Goal: Information Seeking & Learning: Learn about a topic

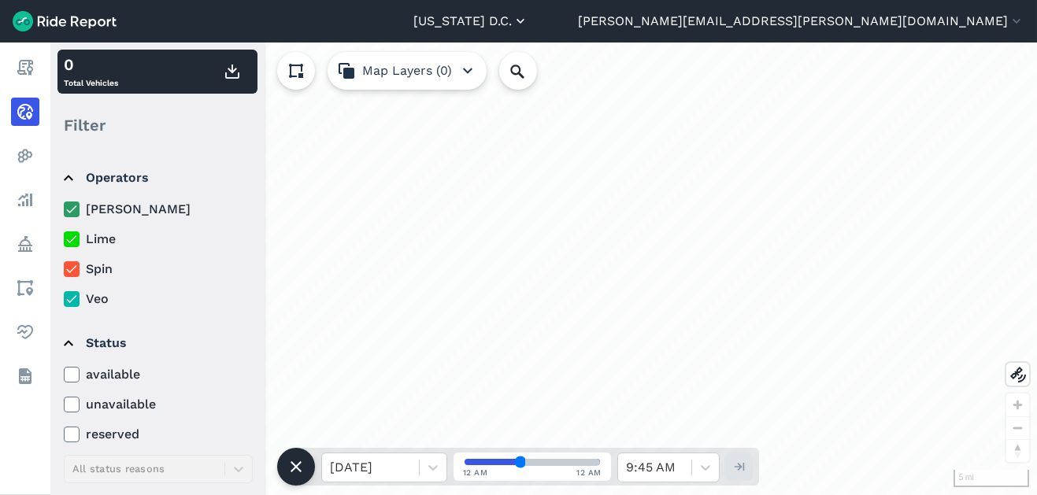
click at [529, 21] on button "[US_STATE] D.C." at bounding box center [471, 21] width 115 height 19
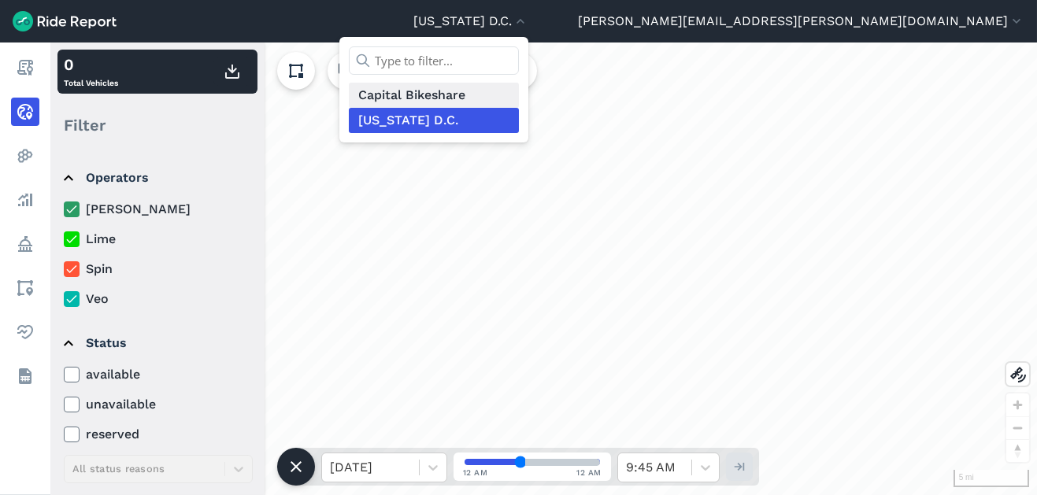
click at [519, 95] on link "Capital Bikeshare" at bounding box center [434, 95] width 170 height 25
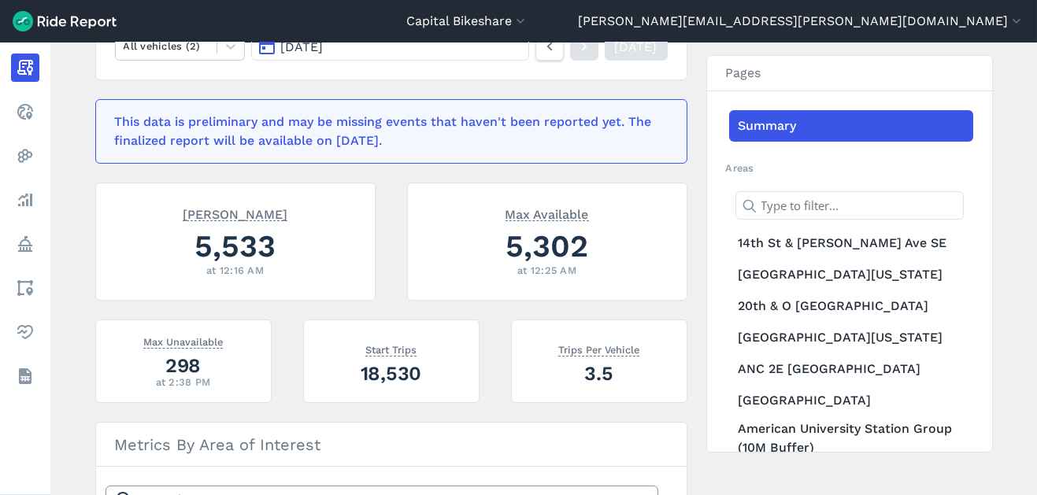
scroll to position [262, 0]
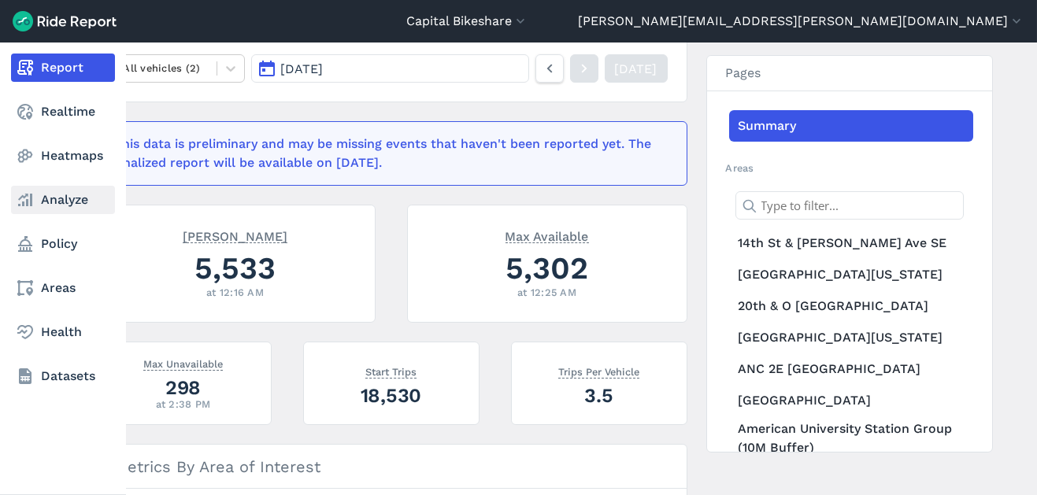
click at [27, 195] on use at bounding box center [25, 200] width 14 height 13
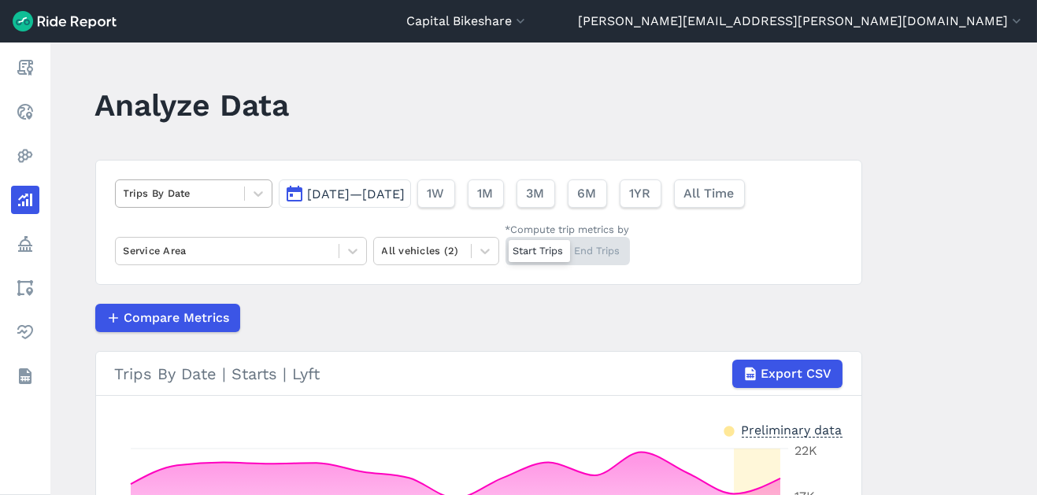
click at [202, 202] on div "Trips By Date" at bounding box center [180, 193] width 128 height 24
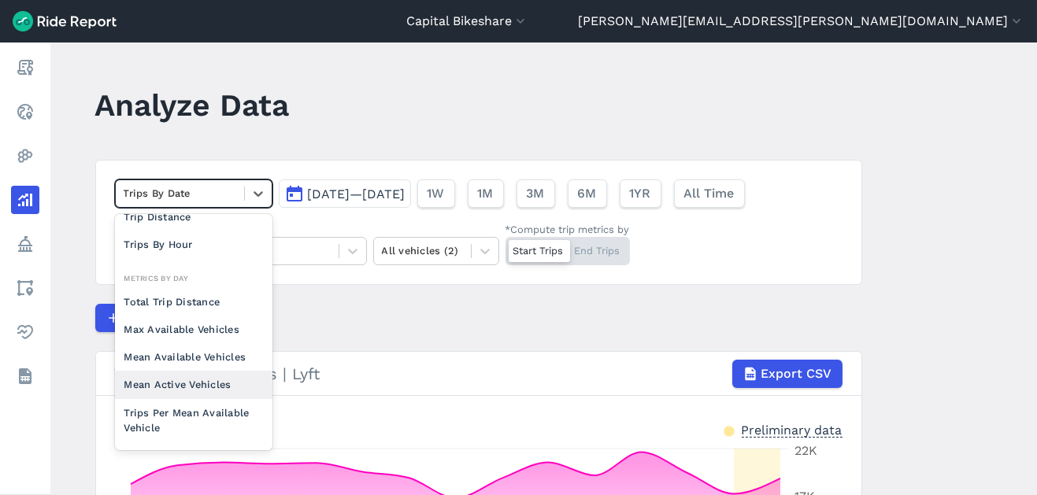
scroll to position [87, 0]
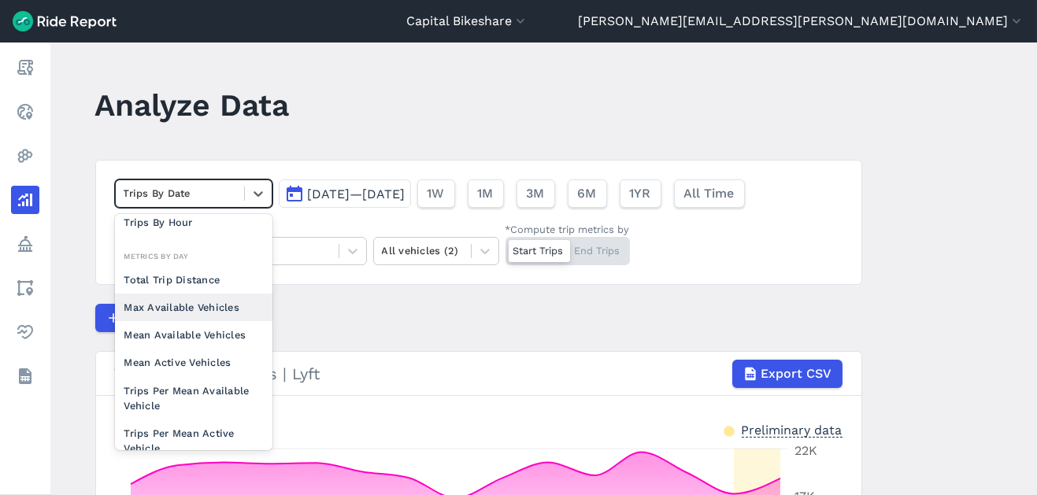
click at [195, 306] on div "Max Available Vehicles" at bounding box center [194, 308] width 158 height 28
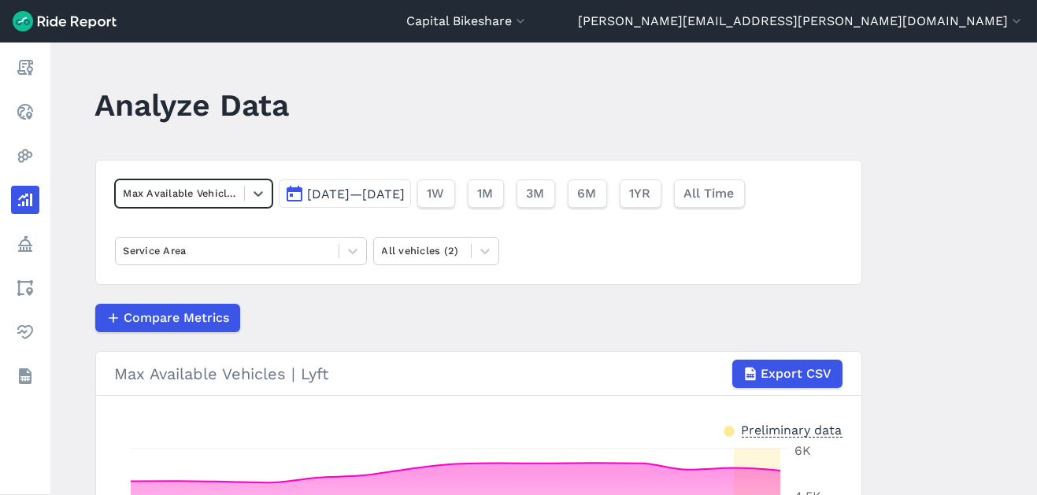
click at [216, 192] on div at bounding box center [180, 193] width 113 height 18
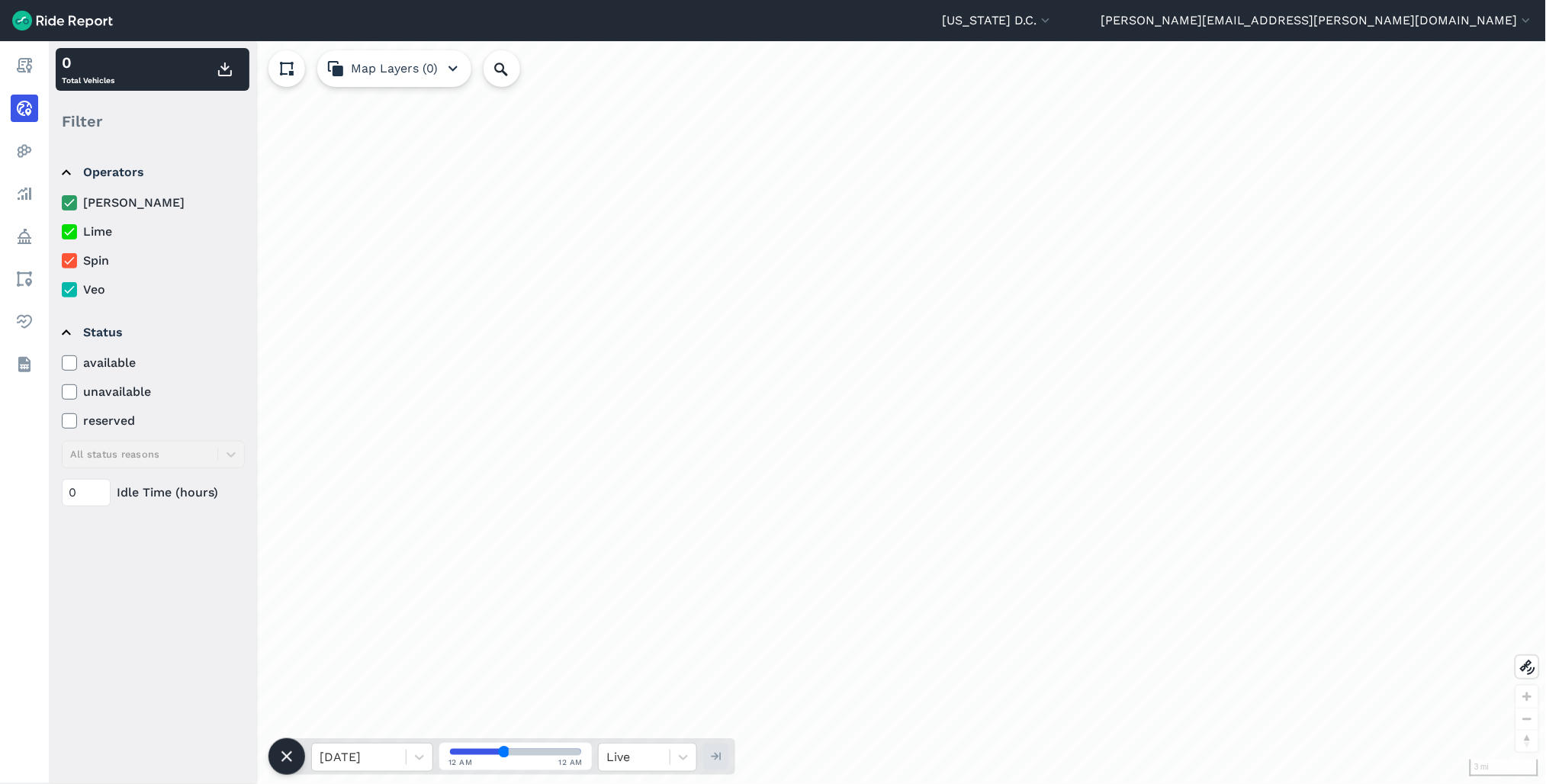
drag, startPoint x: 320, startPoint y: 3, endPoint x: 933, endPoint y: 606, distance: 859.9
click at [933, 606] on div "loading" at bounding box center [797, 412] width 1497 height 742
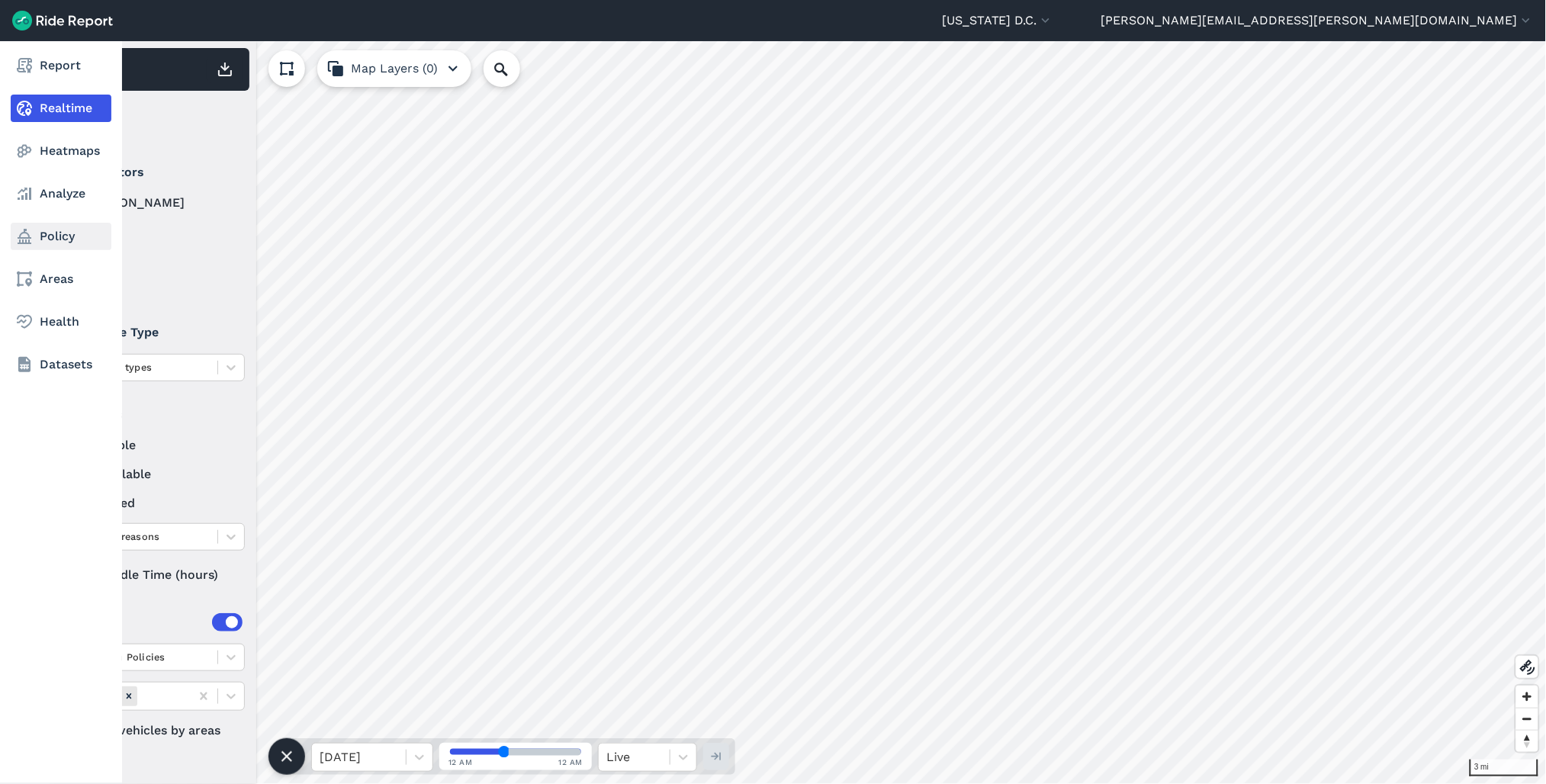
click at [40, 239] on link "Policy" at bounding box center [61, 236] width 101 height 27
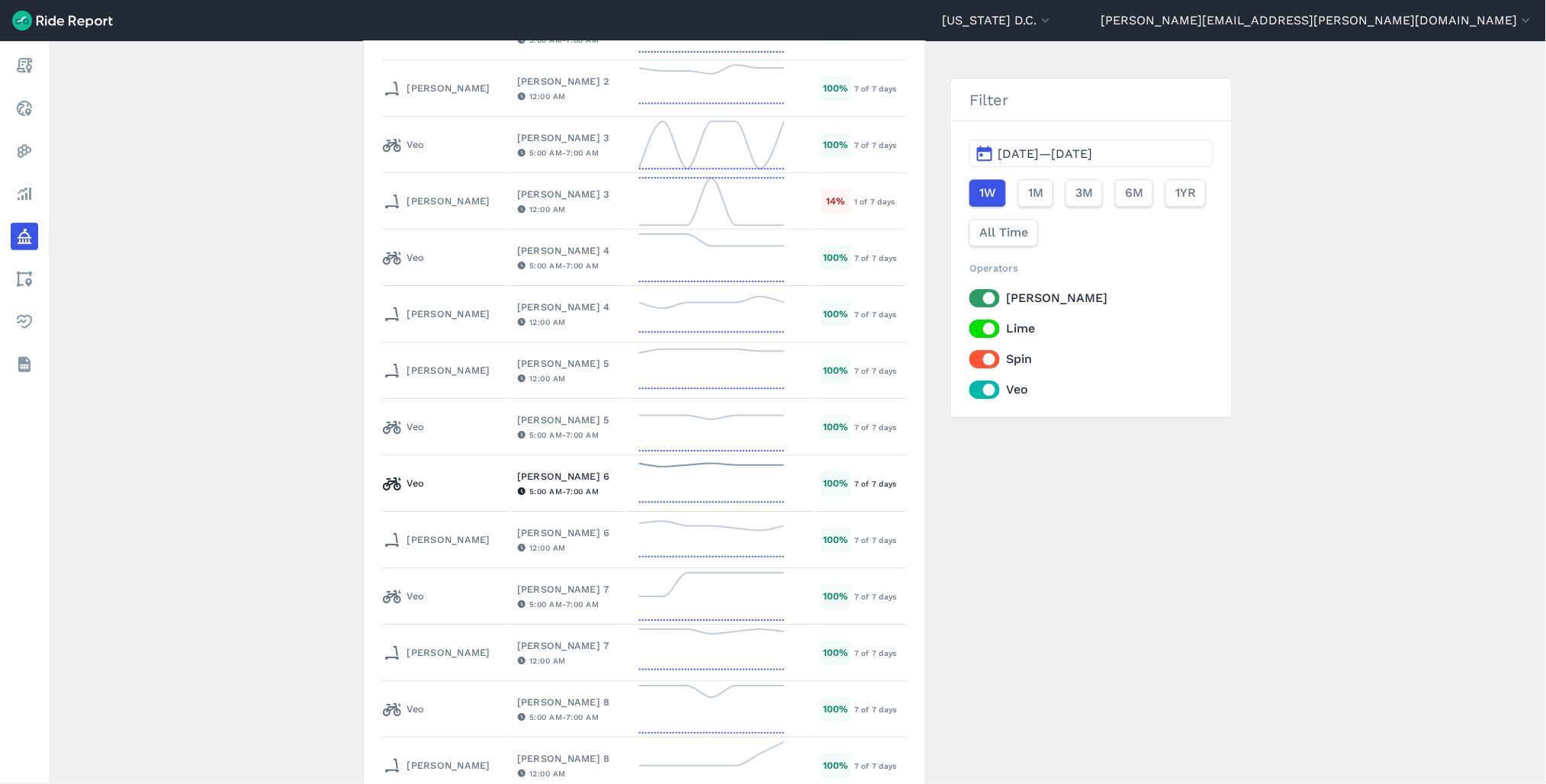
scroll to position [1439, 0]
click at [1202, 140] on button "Sep 2, 2025—Sep 8, 2025" at bounding box center [1090, 153] width 243 height 27
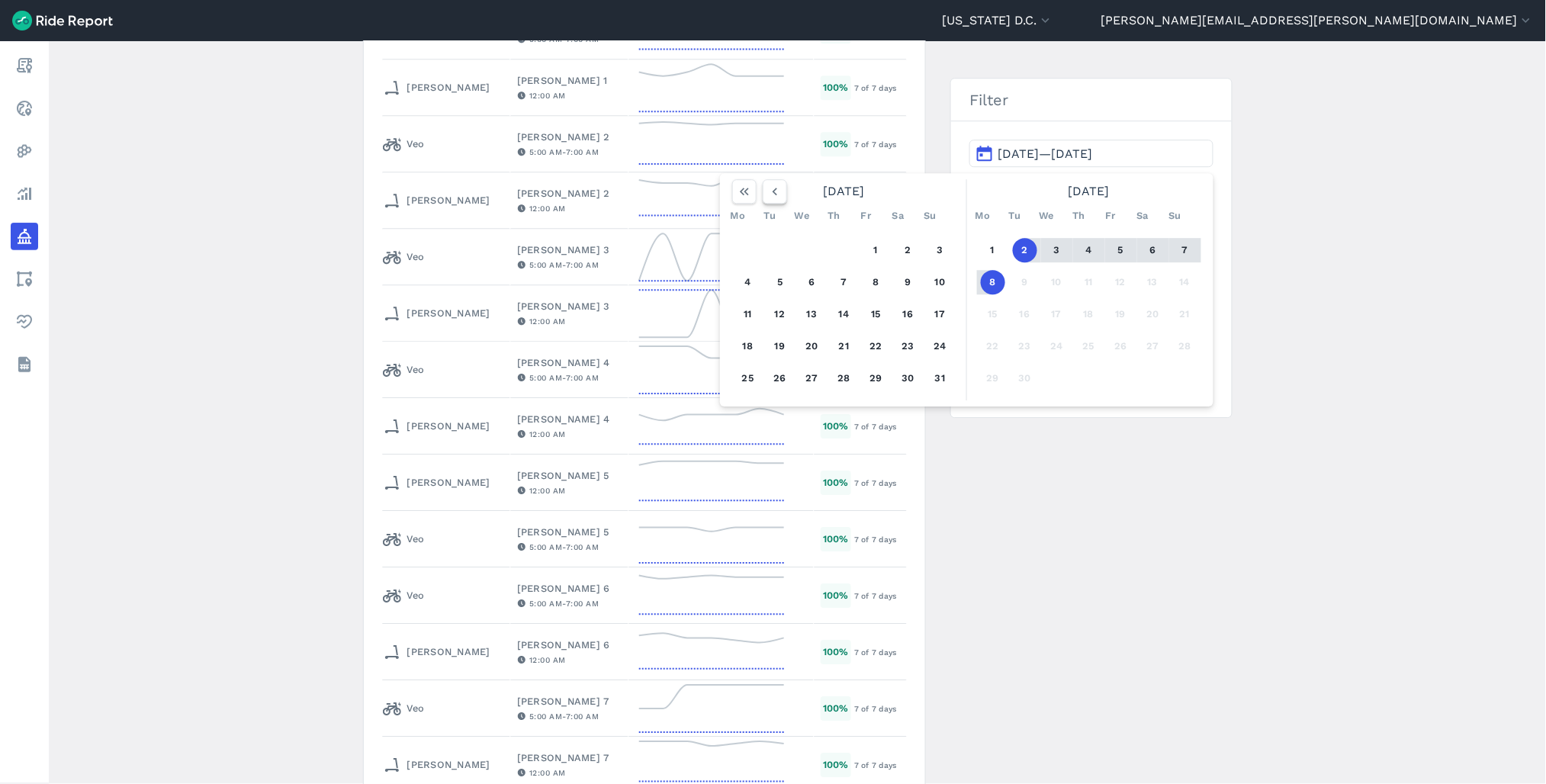
click at [767, 192] on icon "button" at bounding box center [774, 192] width 15 height 15
click at [810, 315] on button "16" at bounding box center [811, 314] width 24 height 24
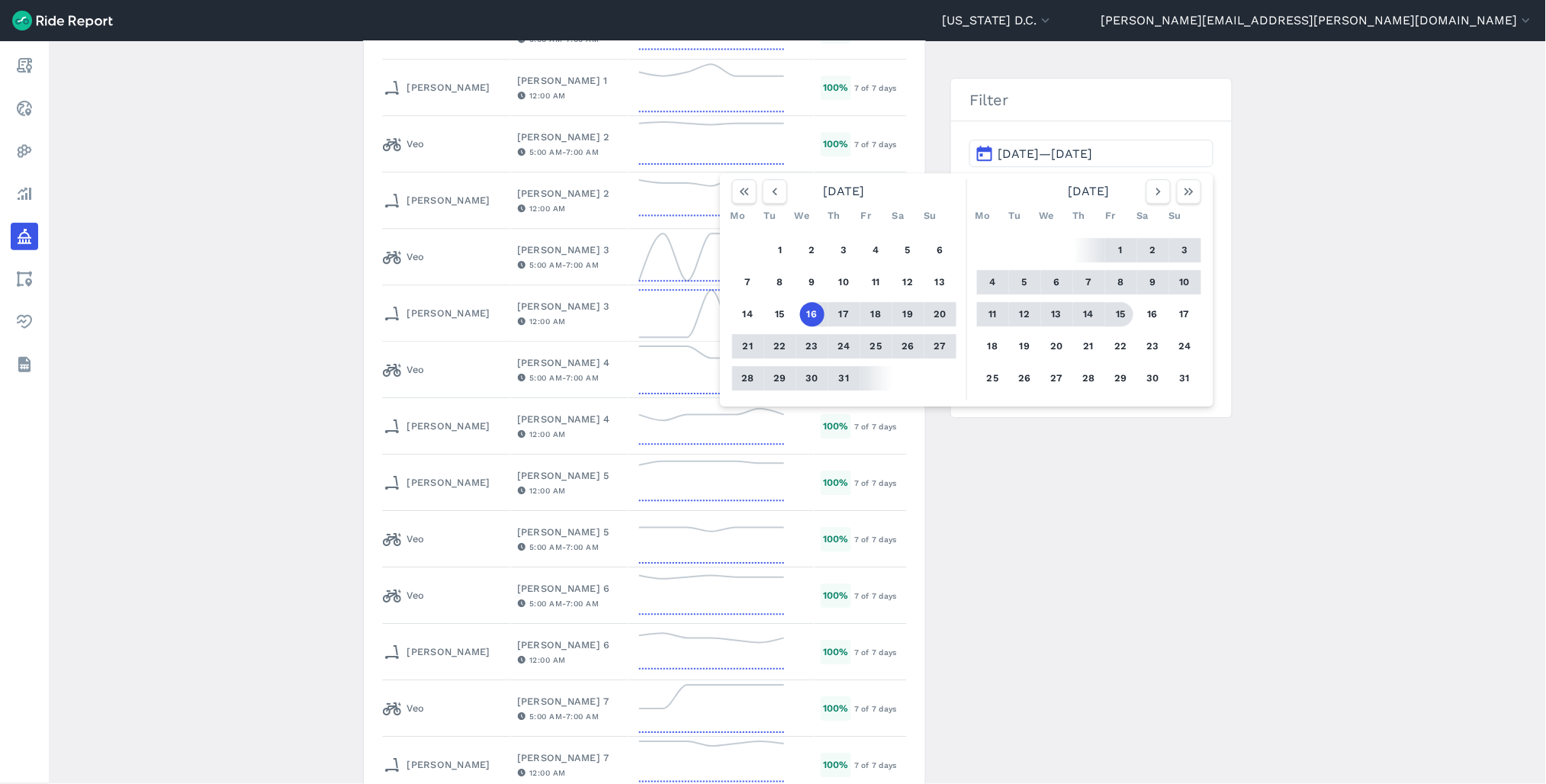
click at [1116, 321] on button "15" at bounding box center [1120, 314] width 24 height 24
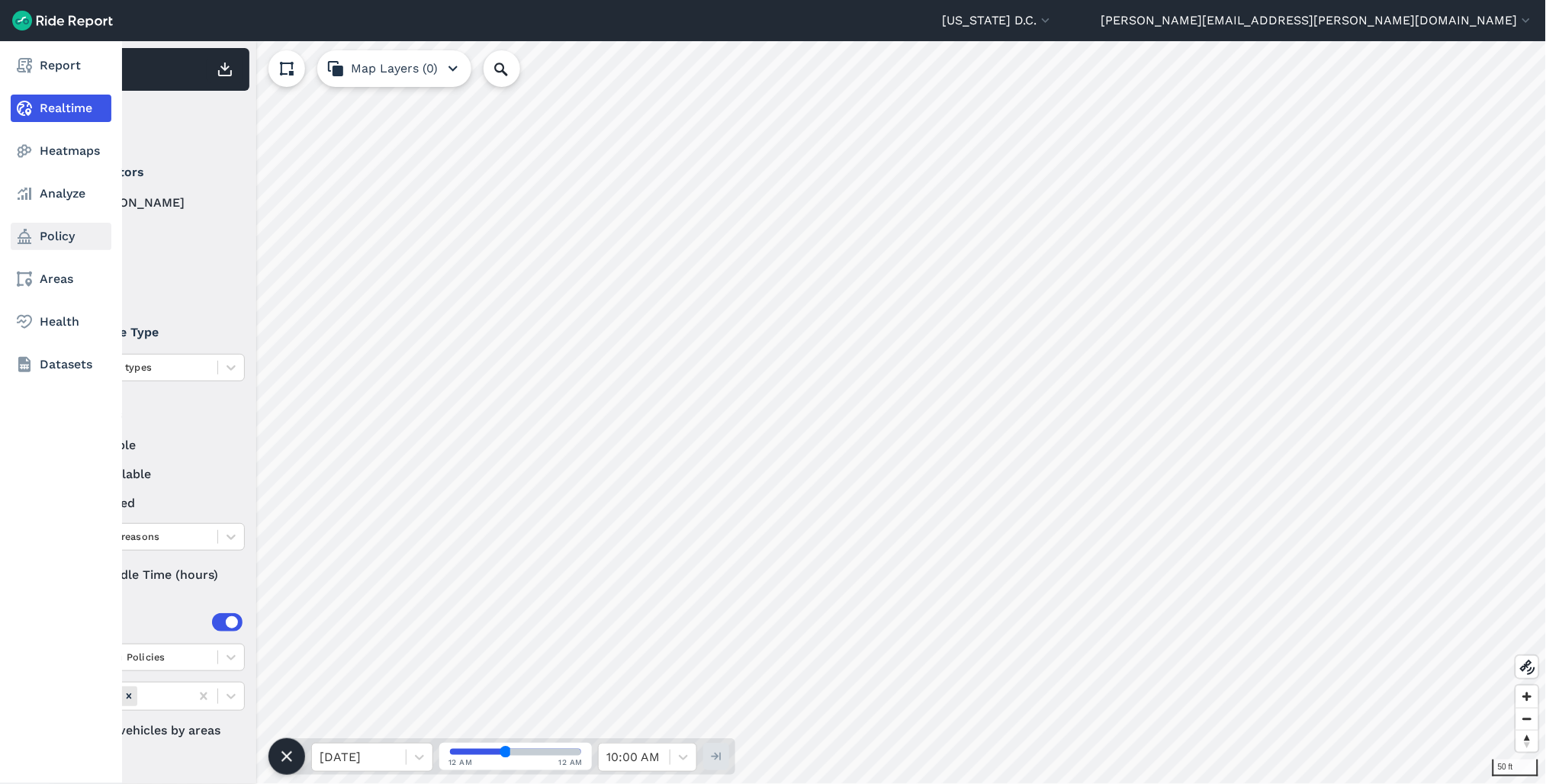
click at [15, 236] on icon at bounding box center [24, 236] width 18 height 18
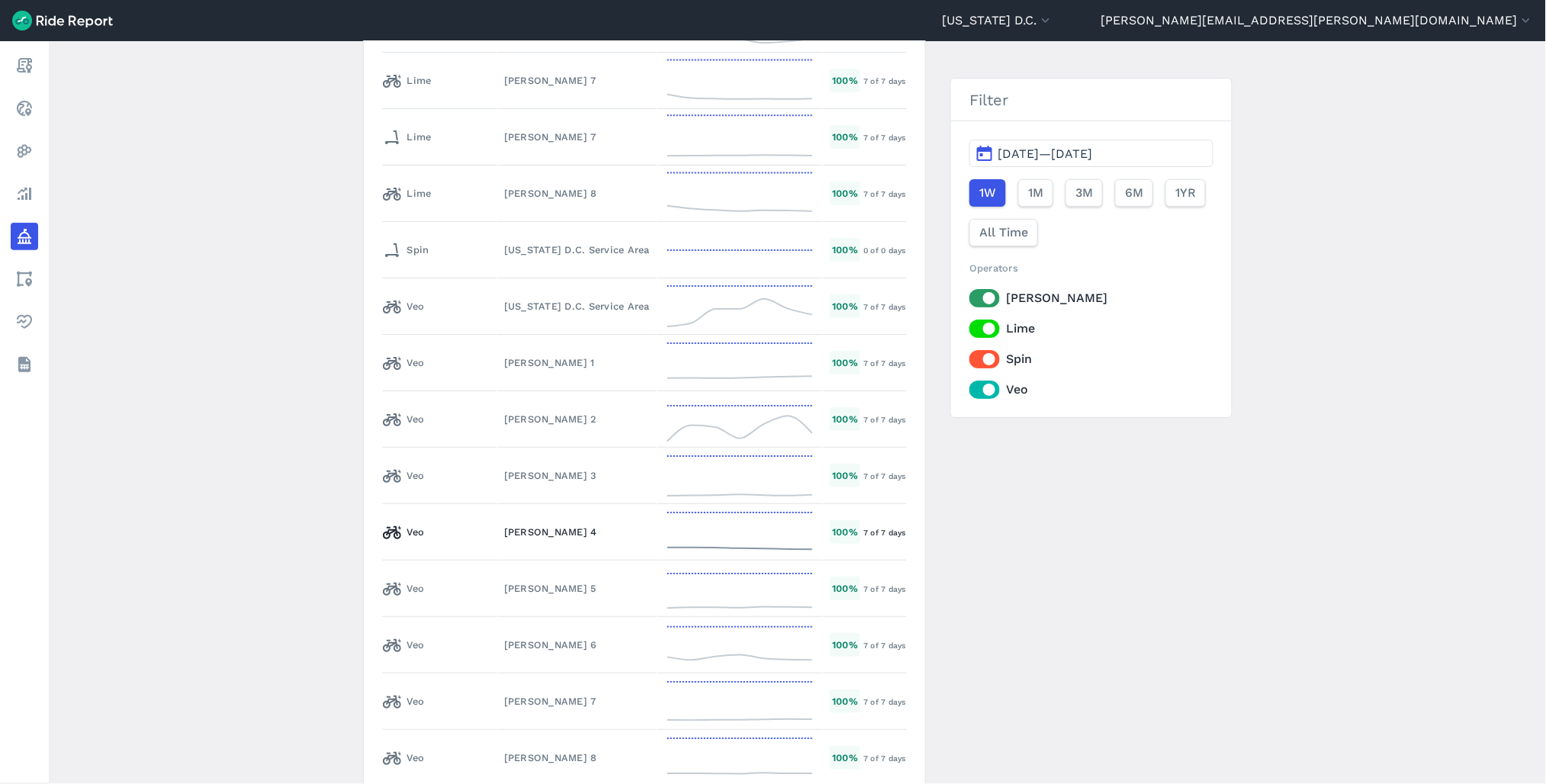
scroll to position [7790, 0]
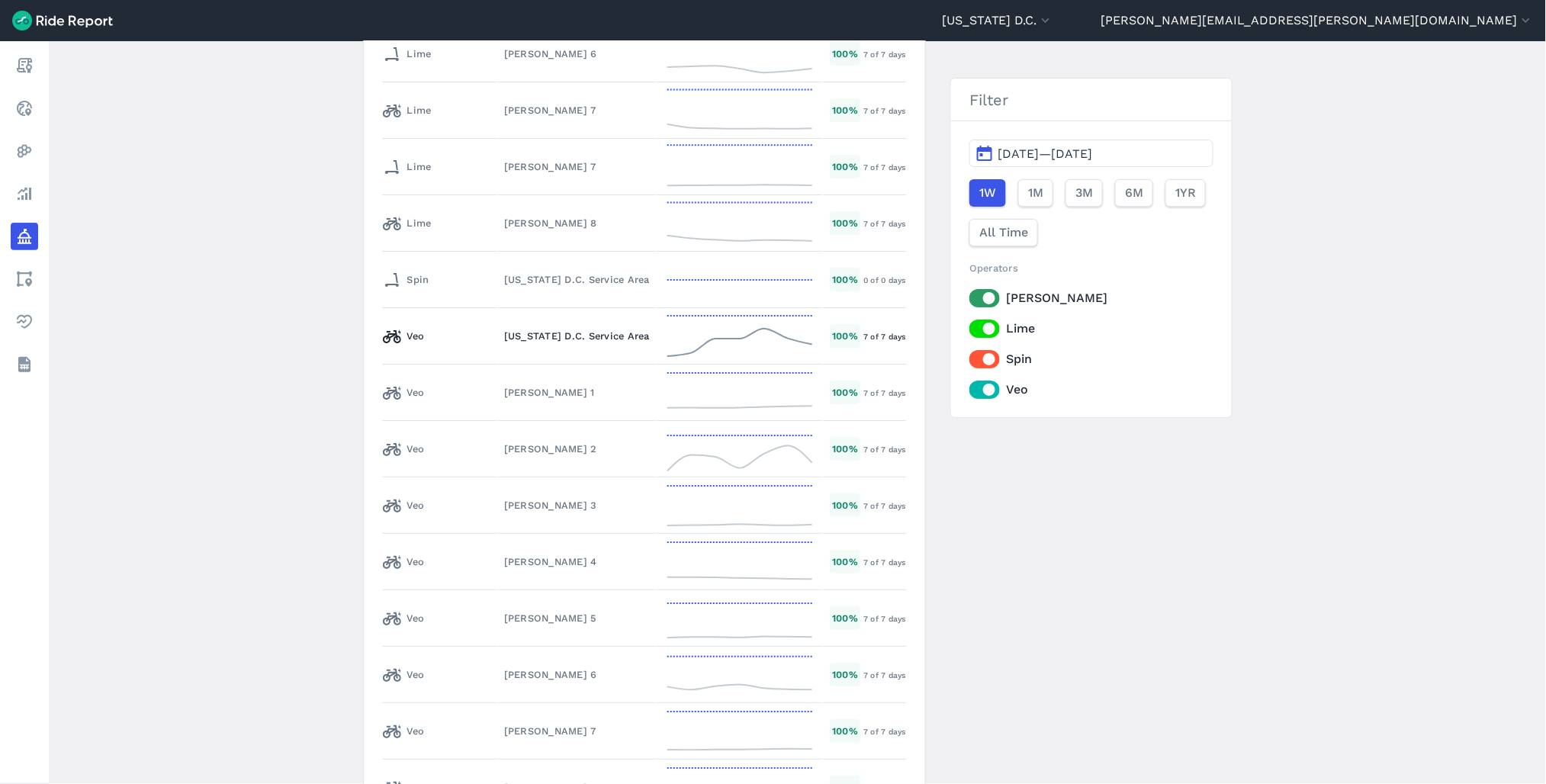
click at [504, 328] on div "Washington D.C. Service Area" at bounding box center [577, 335] width 145 height 15
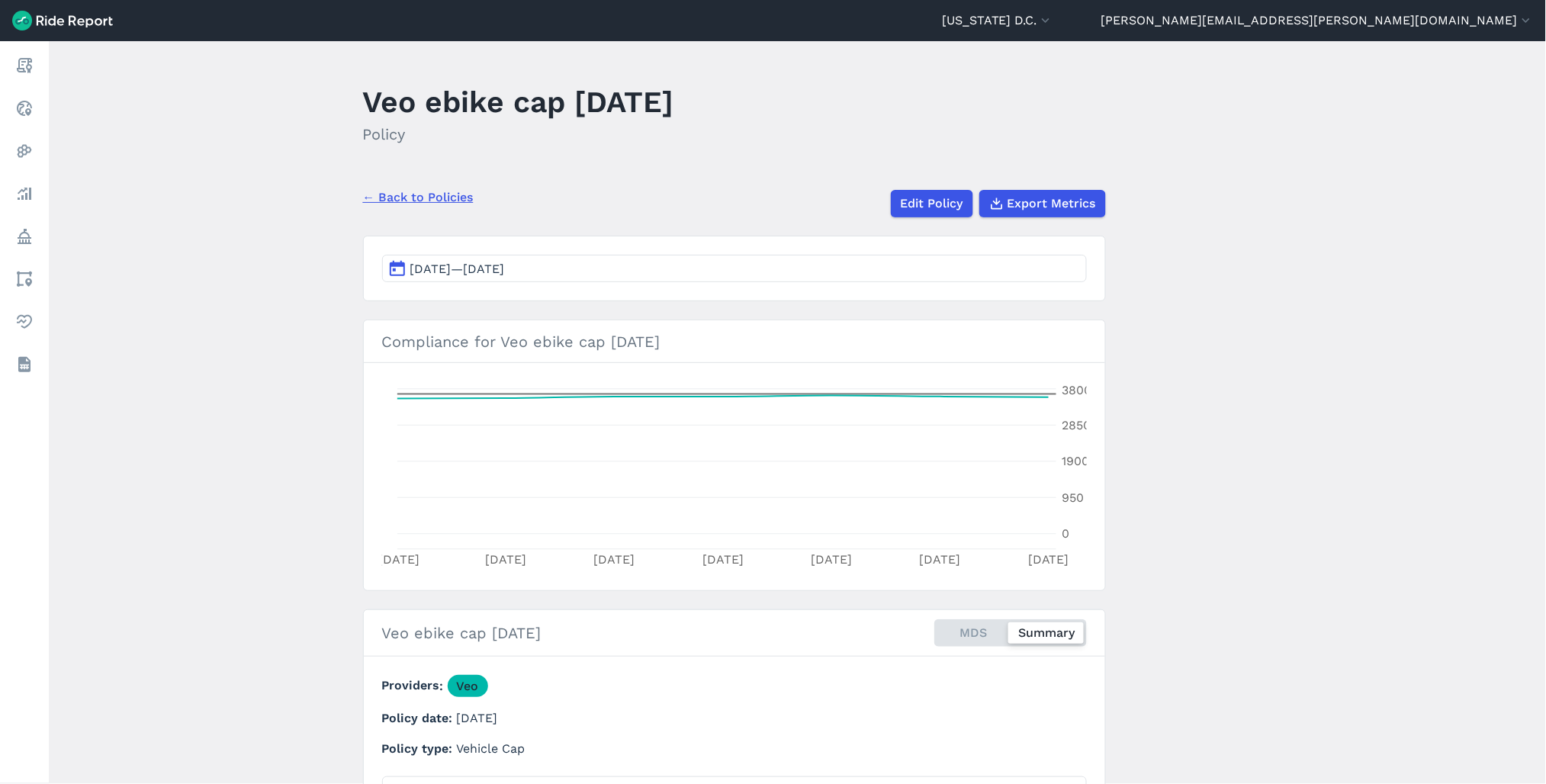
click at [647, 267] on button "Sep 2, 2025—Sep 8, 2025" at bounding box center [735, 268] width 705 height 27
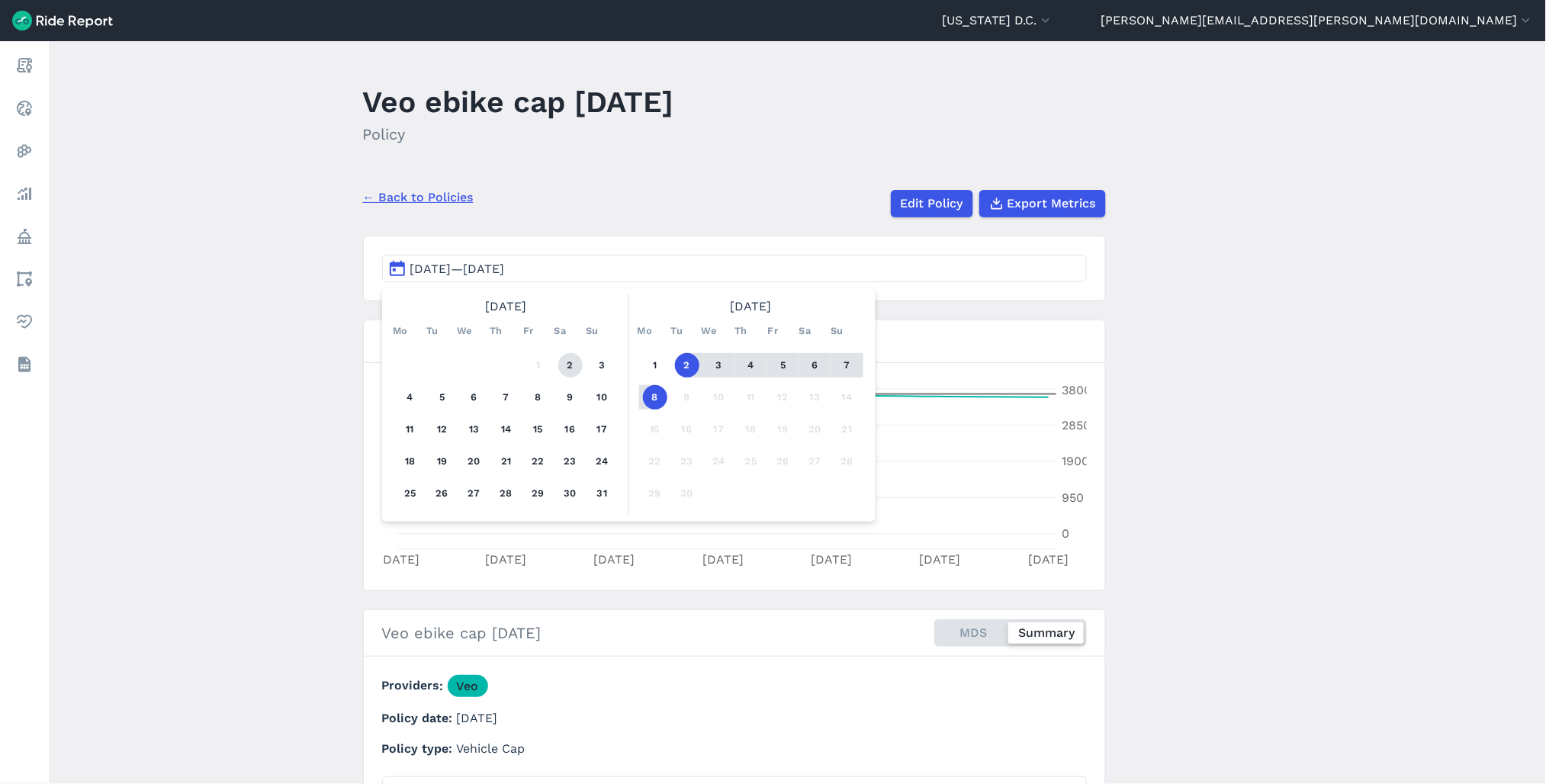
click at [560, 368] on button "2" at bounding box center [570, 365] width 24 height 24
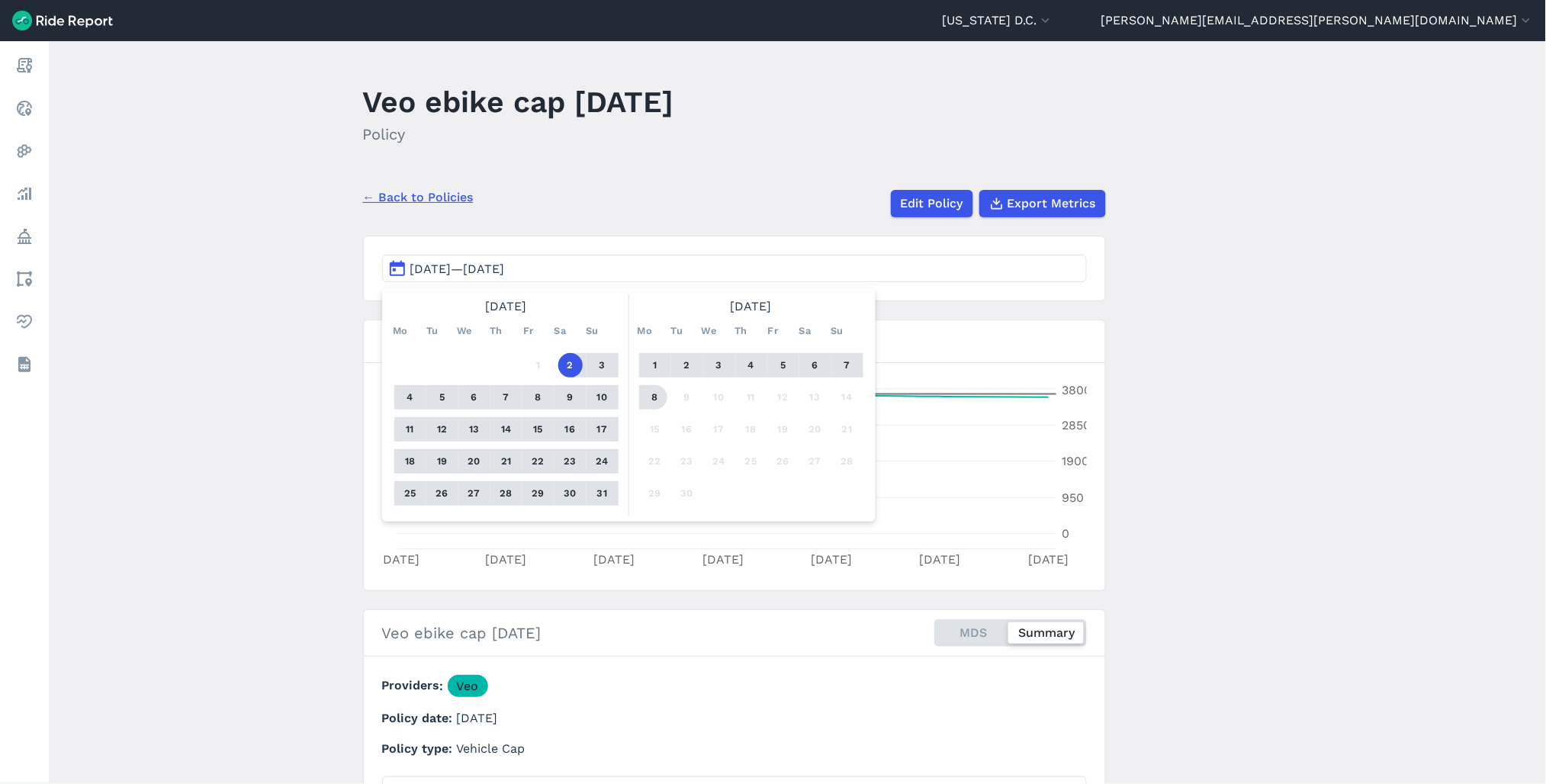
click at [646, 397] on button "8" at bounding box center [654, 397] width 24 height 24
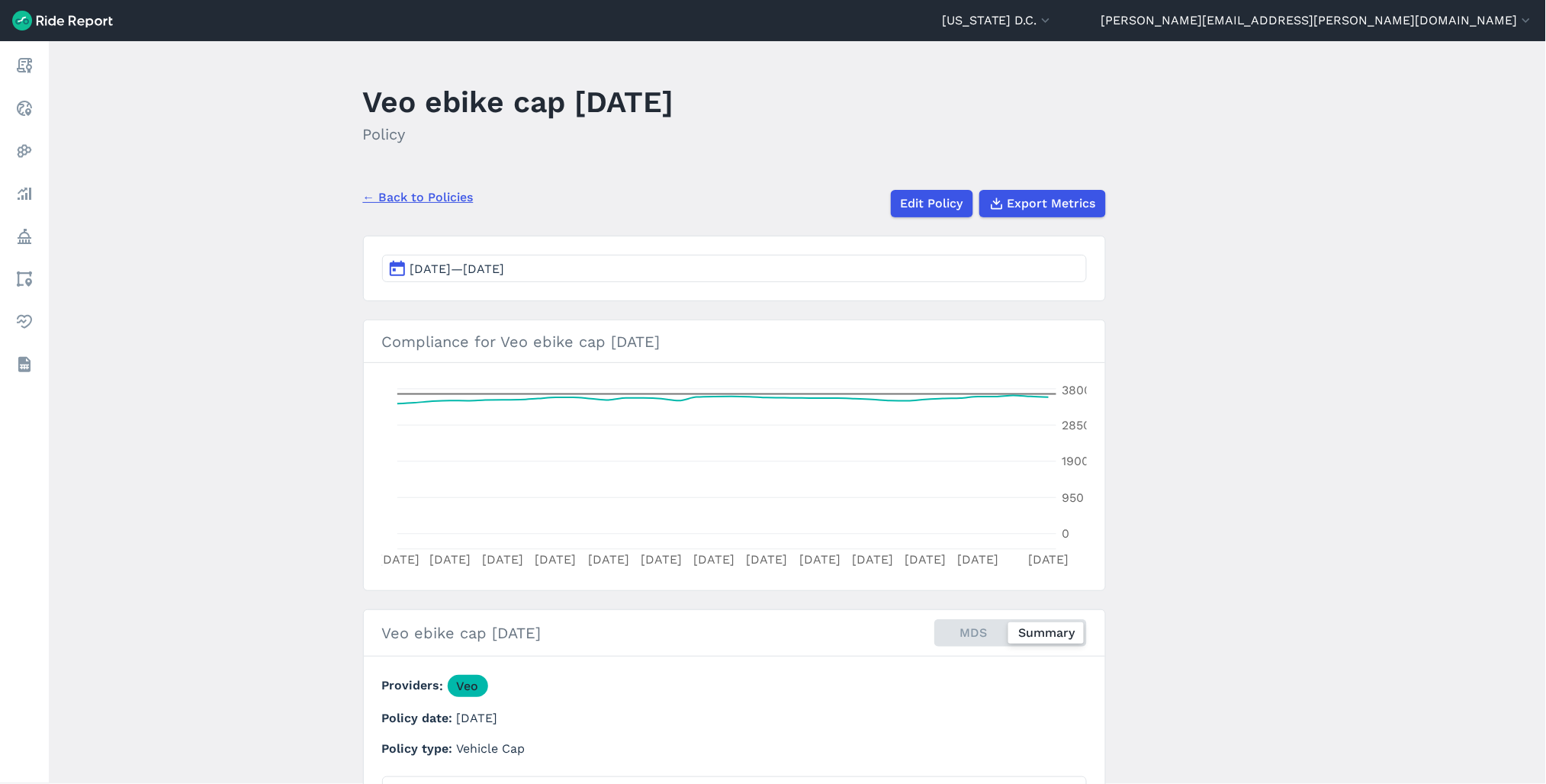
click at [407, 191] on link "← Back to Policies" at bounding box center [418, 197] width 110 height 18
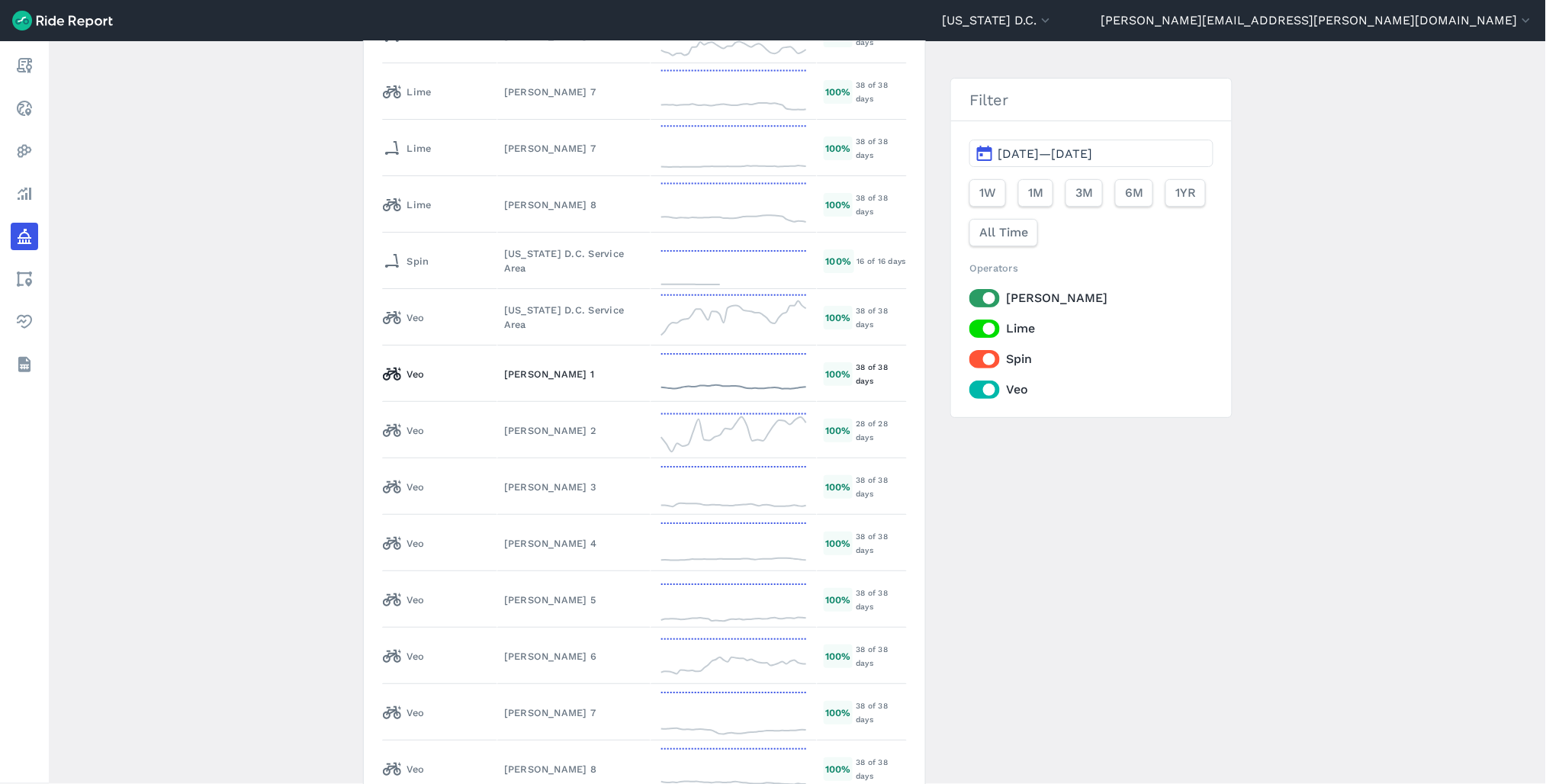
scroll to position [7536, 0]
click at [505, 641] on div "Washington D.C. Service Area" at bounding box center [574, 655] width 139 height 29
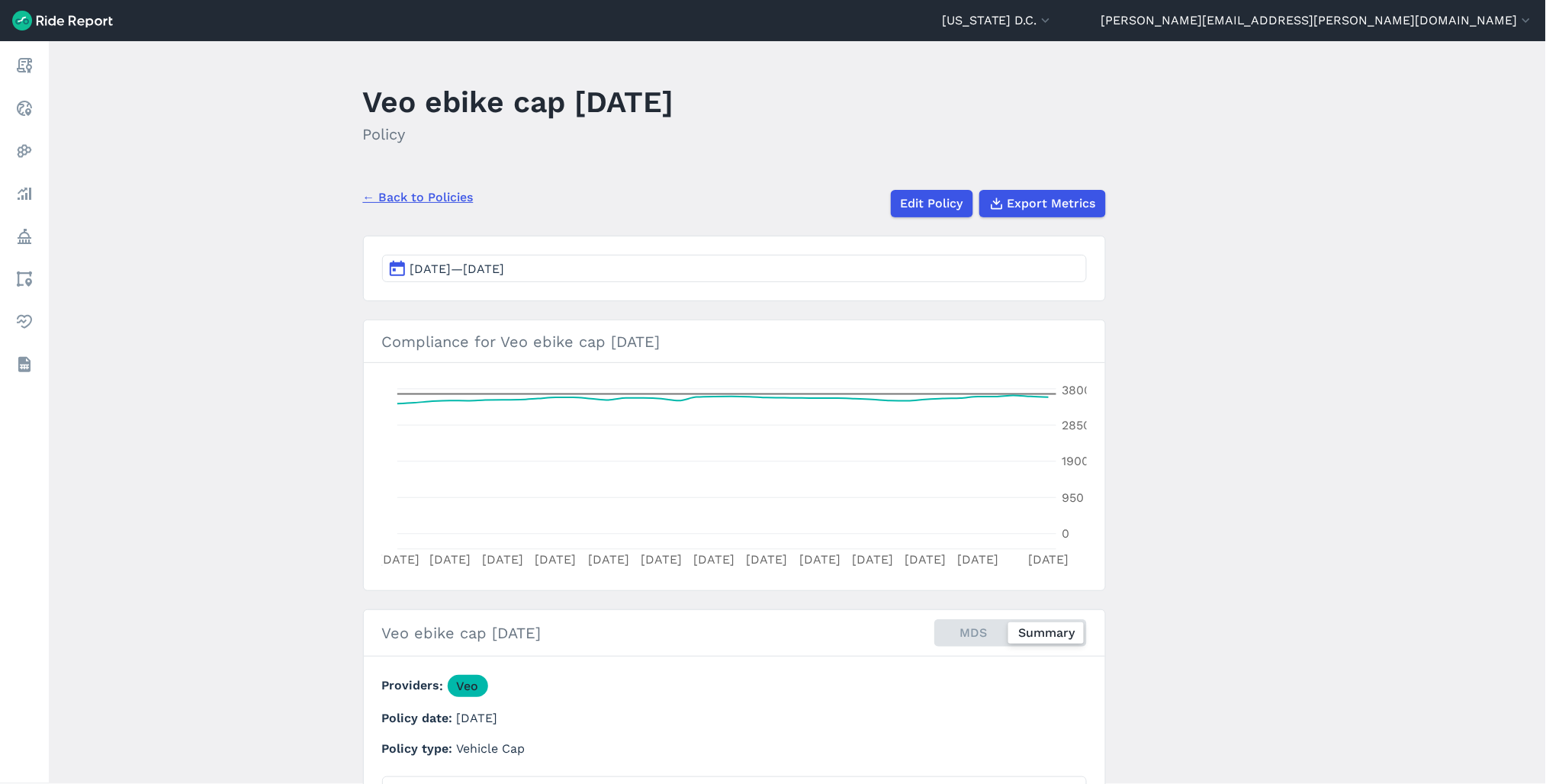
click at [615, 277] on button "Aug 2, 2025—Sep 8, 2025" at bounding box center [735, 268] width 705 height 27
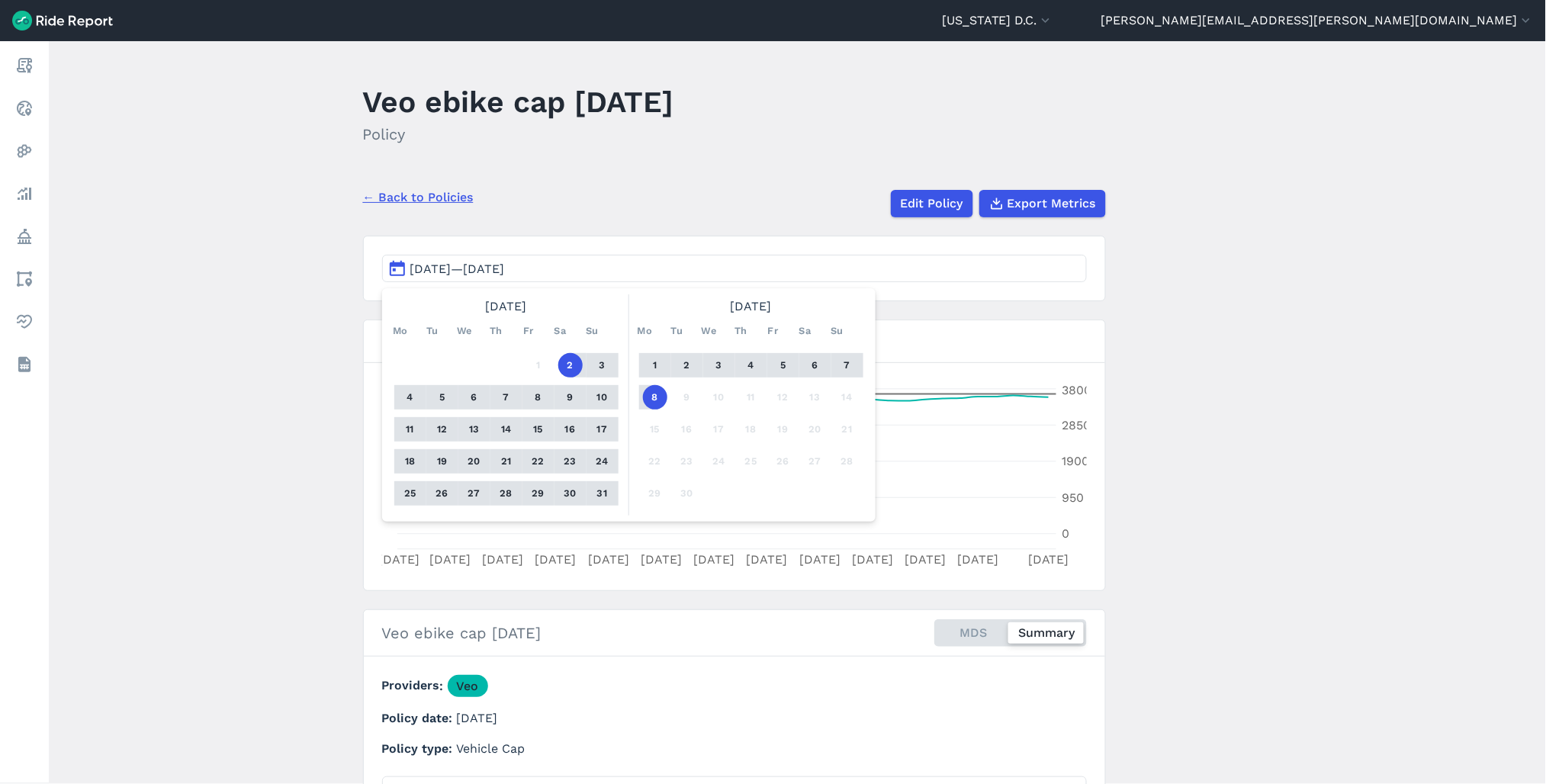
click at [521, 203] on div "← Back to Policies Edit Policy Export Metrics" at bounding box center [734, 197] width 743 height 40
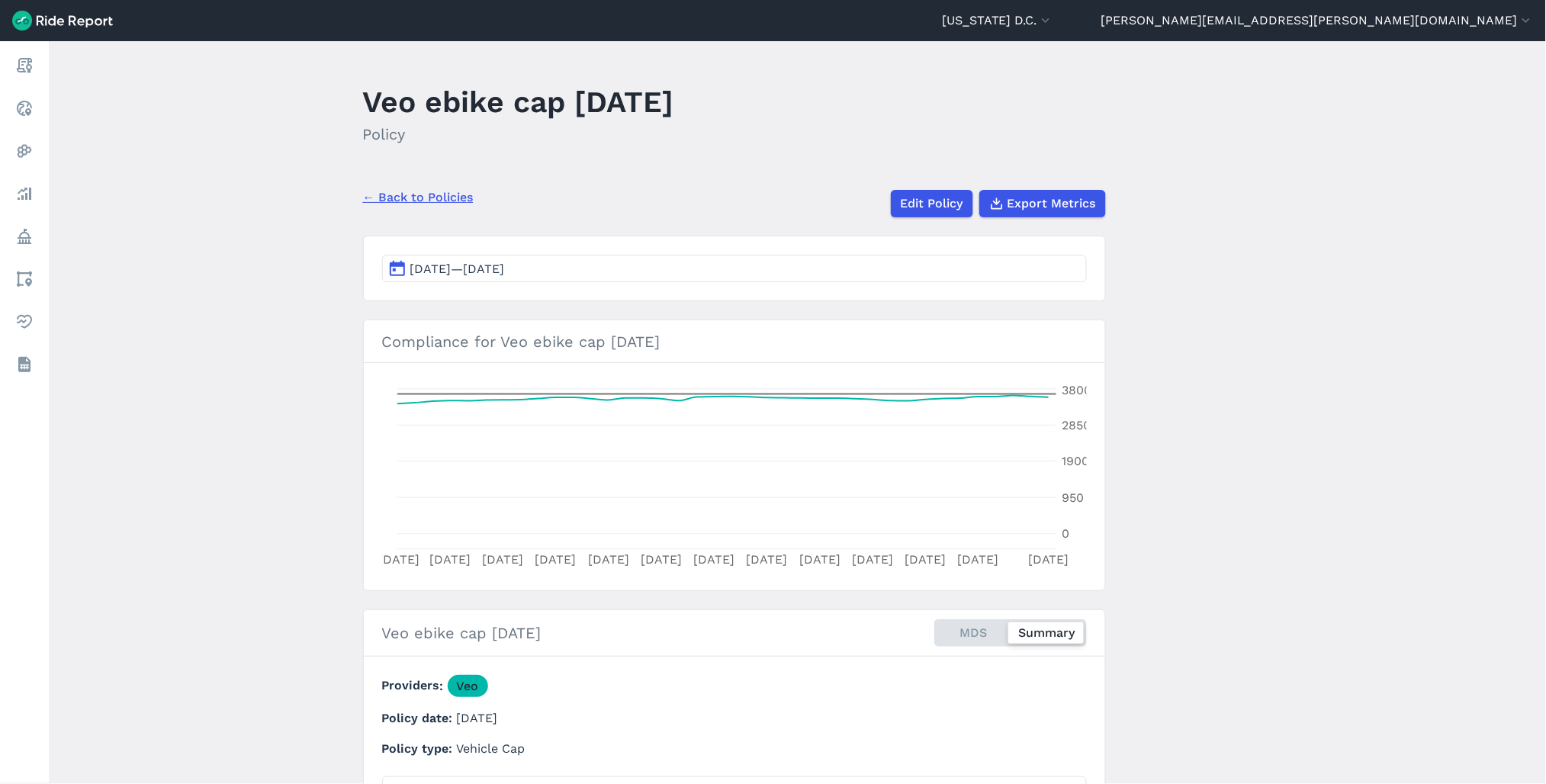
click at [376, 192] on link "← Back to Policies" at bounding box center [418, 197] width 110 height 18
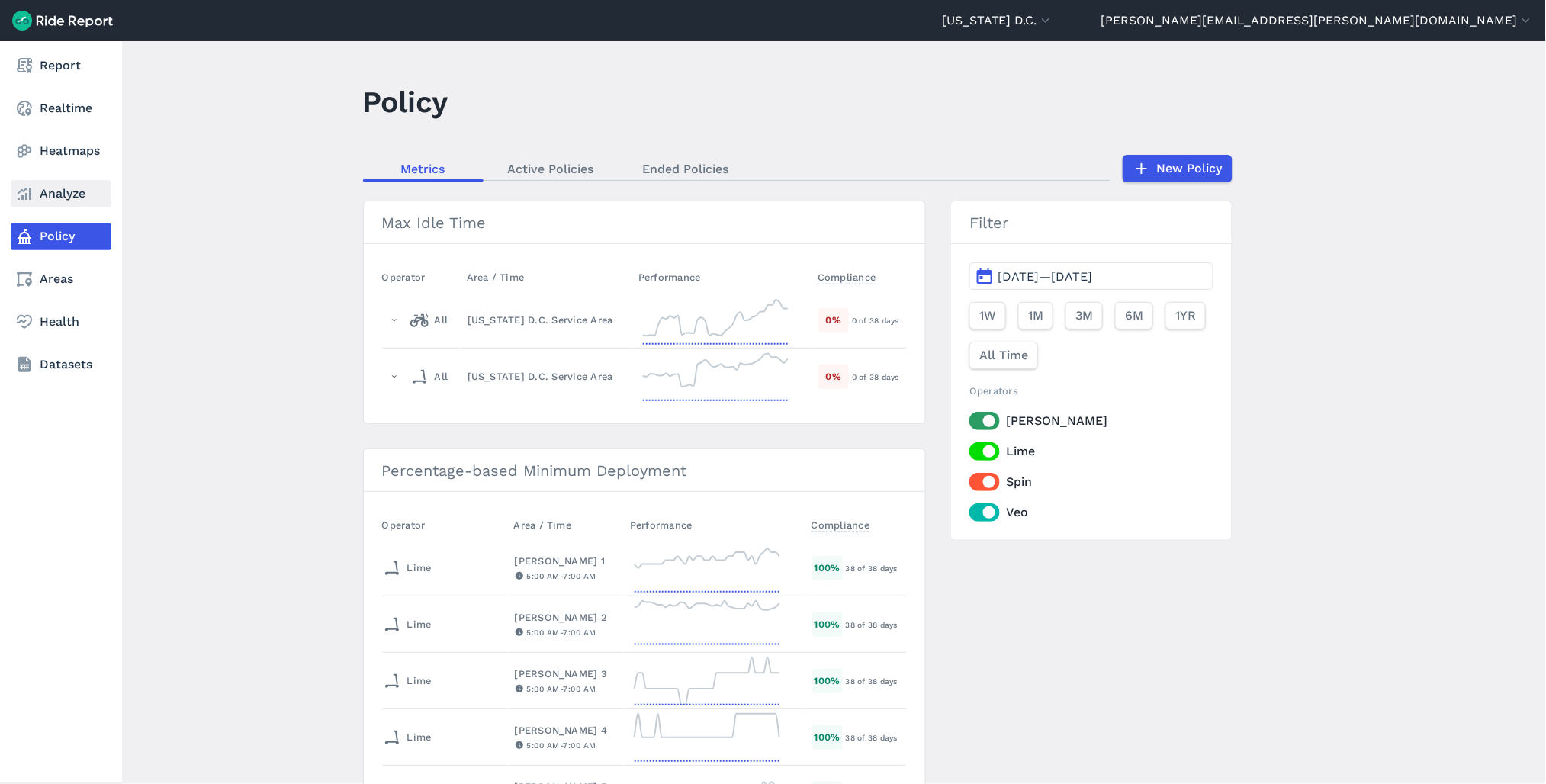
click at [31, 185] on icon at bounding box center [24, 194] width 18 height 18
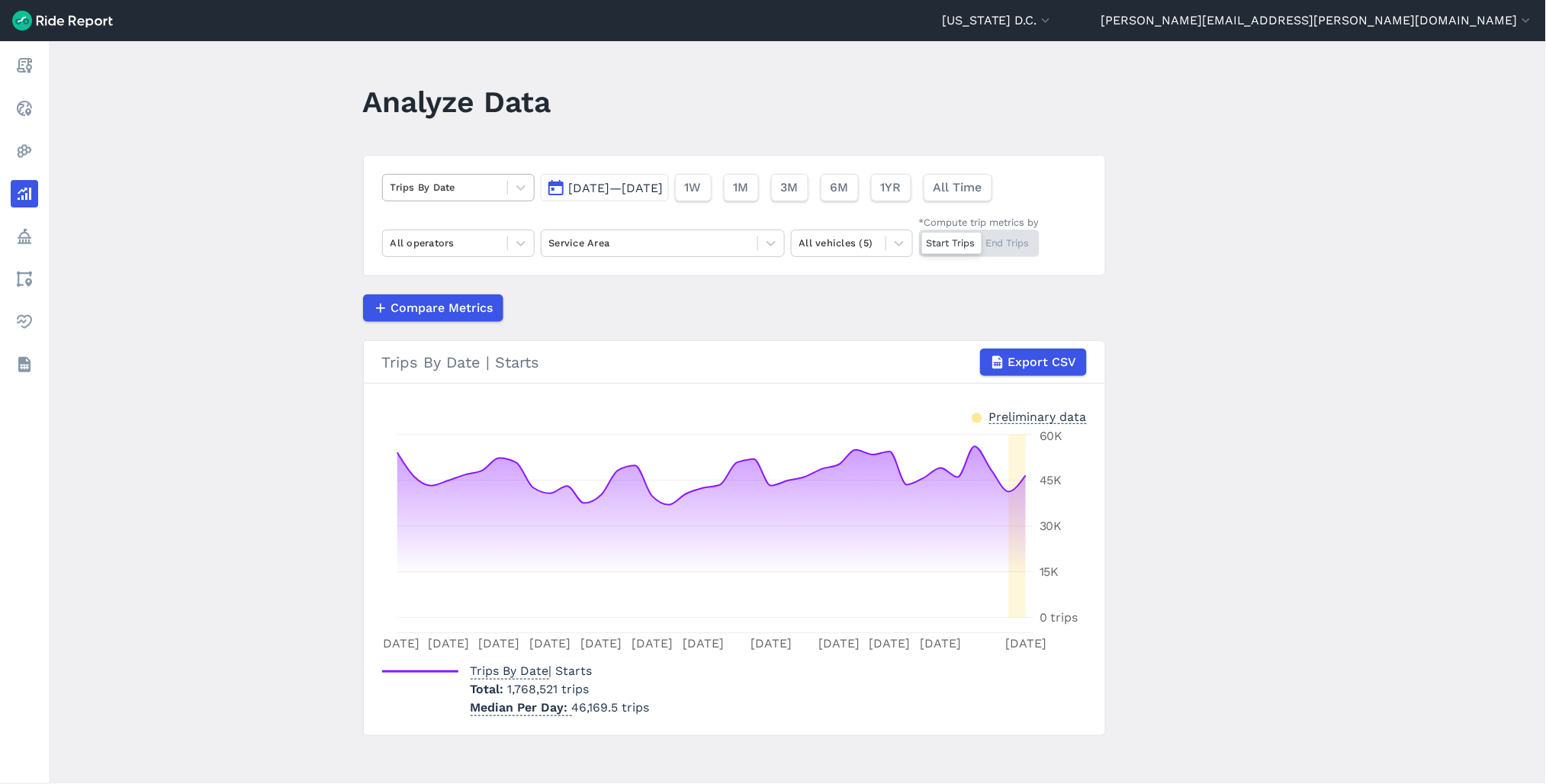
click at [469, 189] on div at bounding box center [444, 187] width 109 height 17
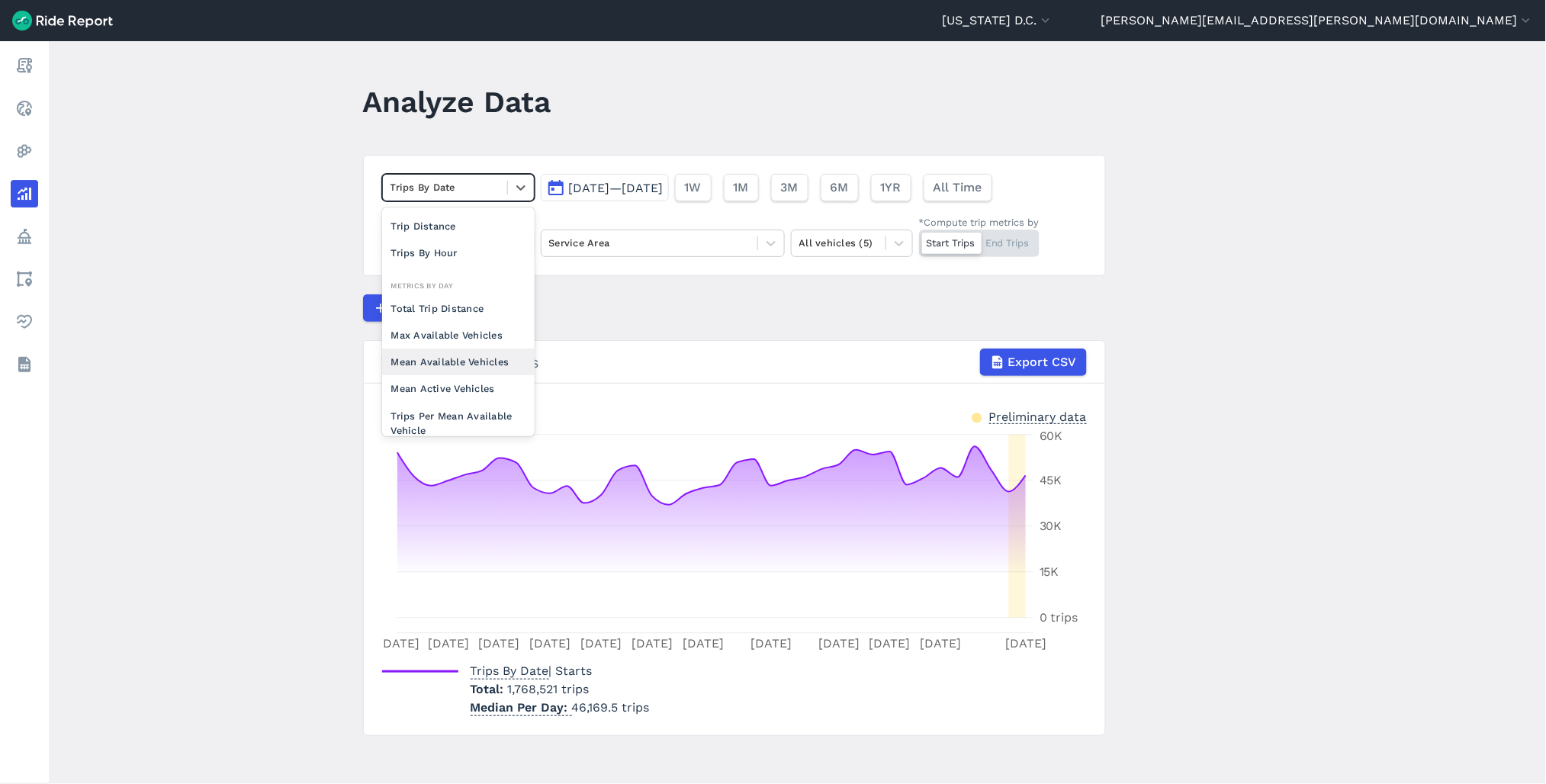
scroll to position [132, 0]
click at [469, 306] on div "Mean Active Vehicles" at bounding box center [459, 304] width 153 height 27
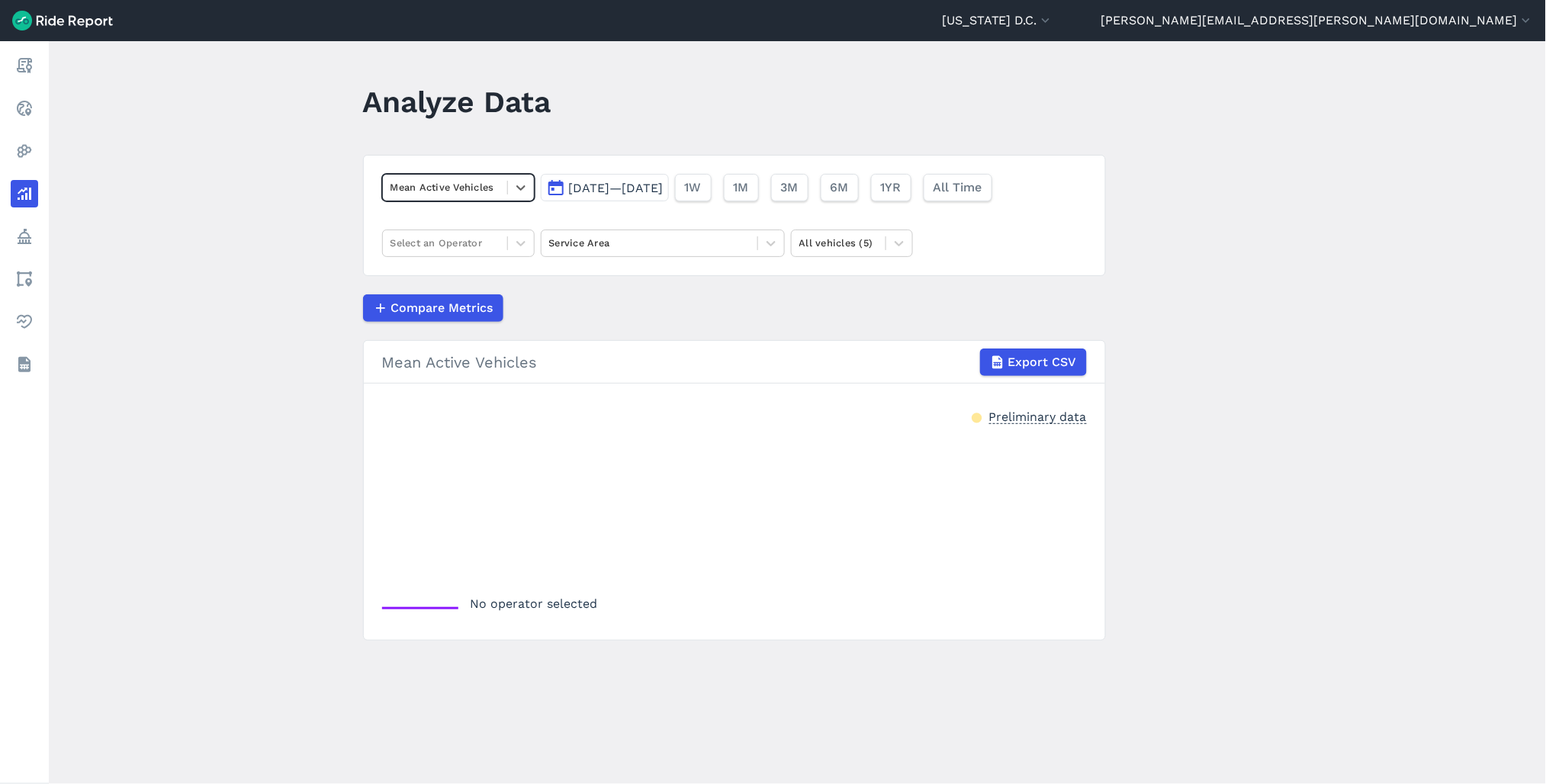
click at [456, 226] on div "option Mean Active Vehicles, selected. Select is focused ,type to refine list, …" at bounding box center [734, 215] width 743 height 121
click at [462, 202] on div "Mean Active Vehicles Aug 2, 2025—Sep 8, 2025 1W 1M 3M 6M 1YR All Time Select an…" at bounding box center [734, 215] width 743 height 121
click at [478, 179] on div at bounding box center [444, 187] width 109 height 17
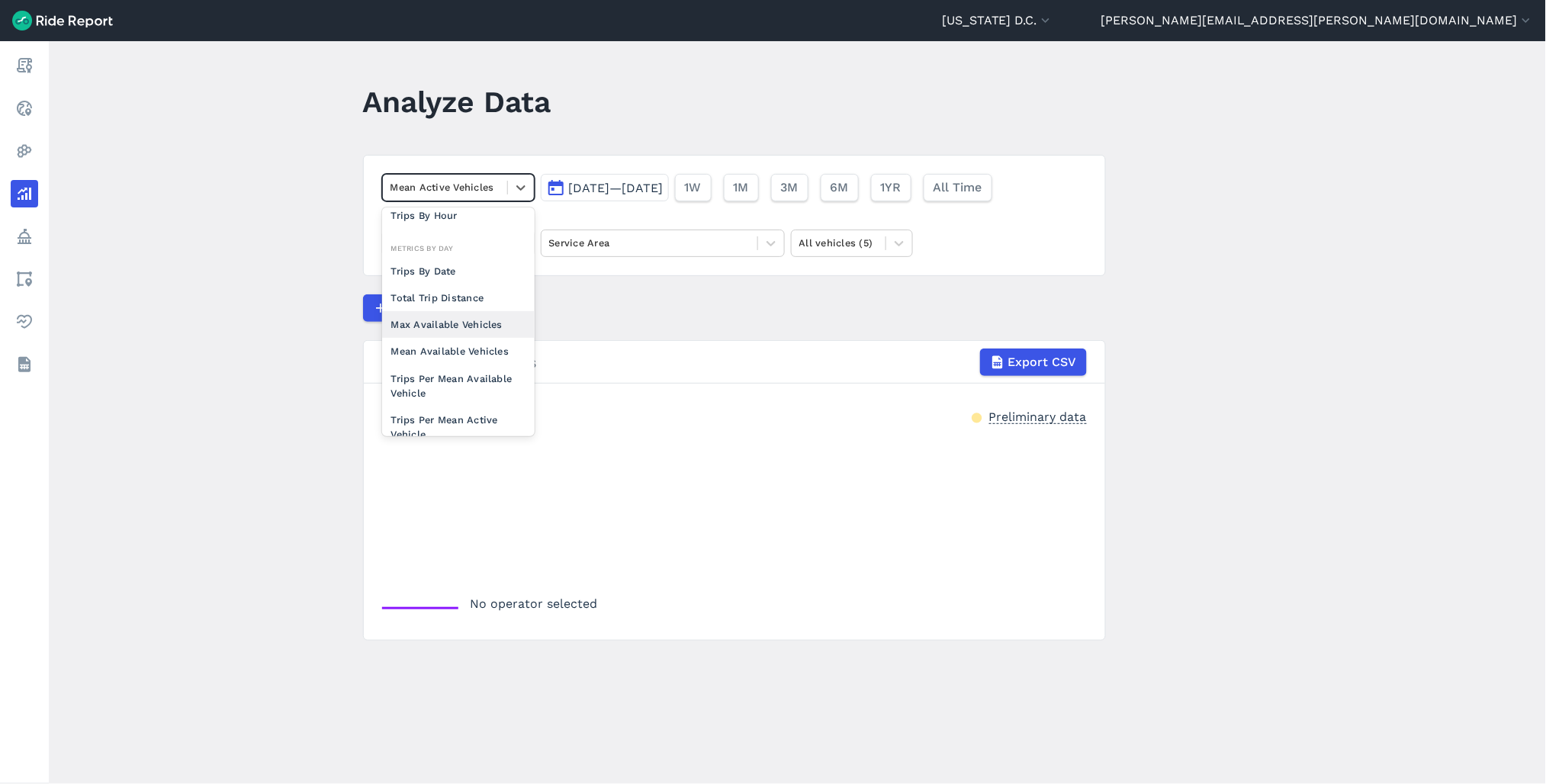
scroll to position [132, 0]
click at [452, 278] on div "Max Available Vehicles" at bounding box center [459, 278] width 153 height 27
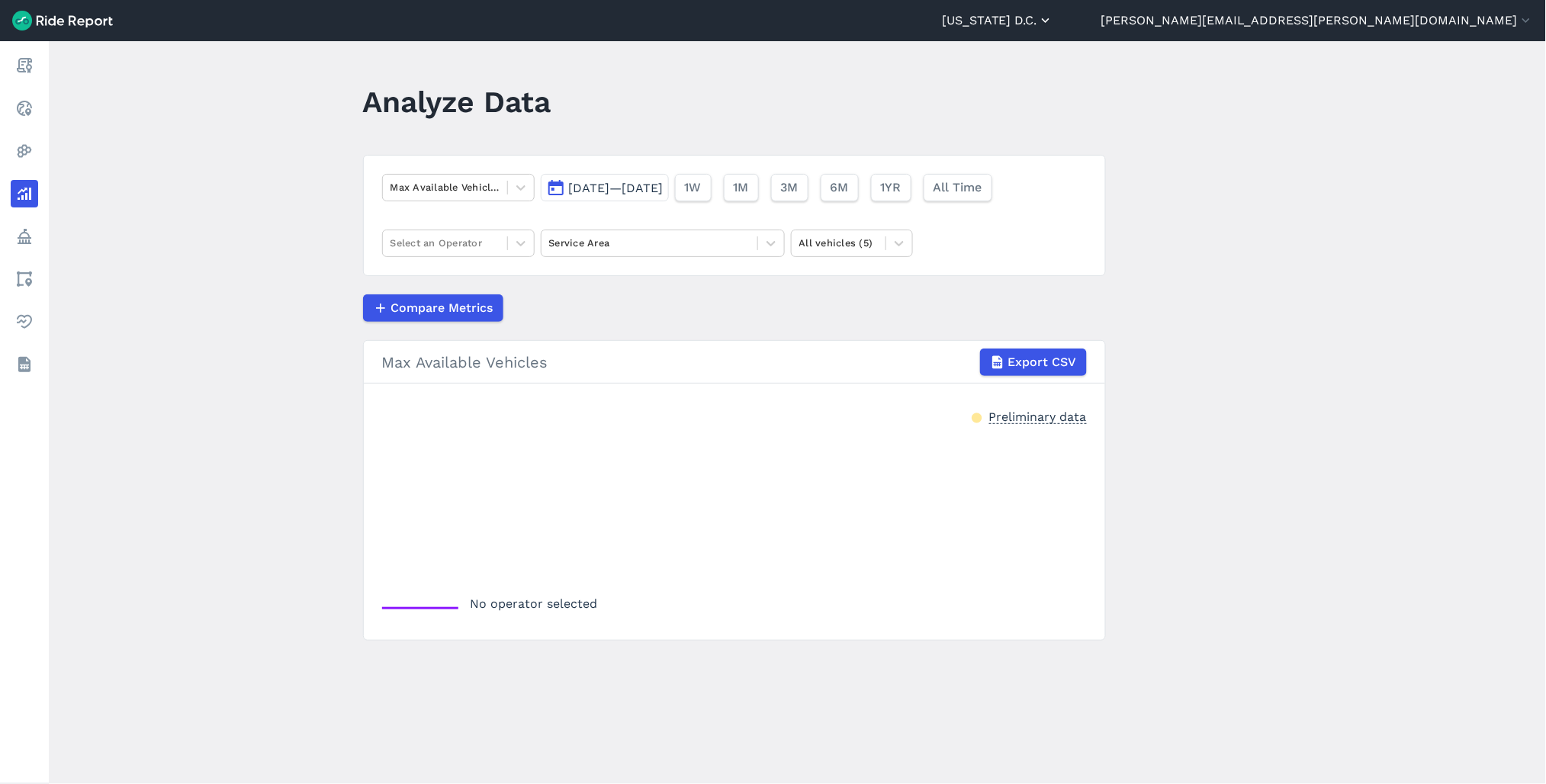
click at [1053, 19] on button "[US_STATE] D.C." at bounding box center [997, 20] width 111 height 18
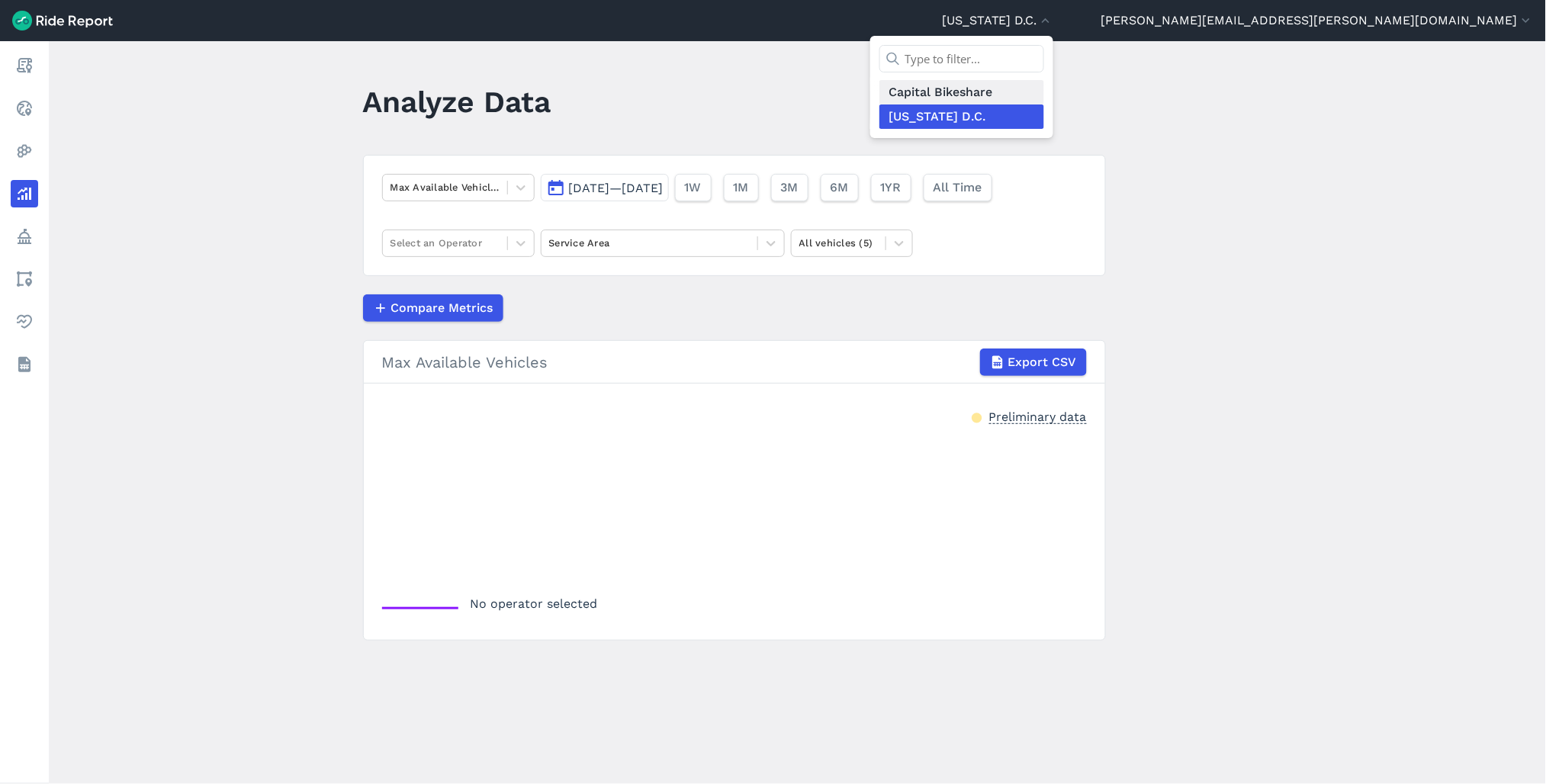
click at [1044, 92] on link "Capital Bikeshare" at bounding box center [961, 92] width 165 height 24
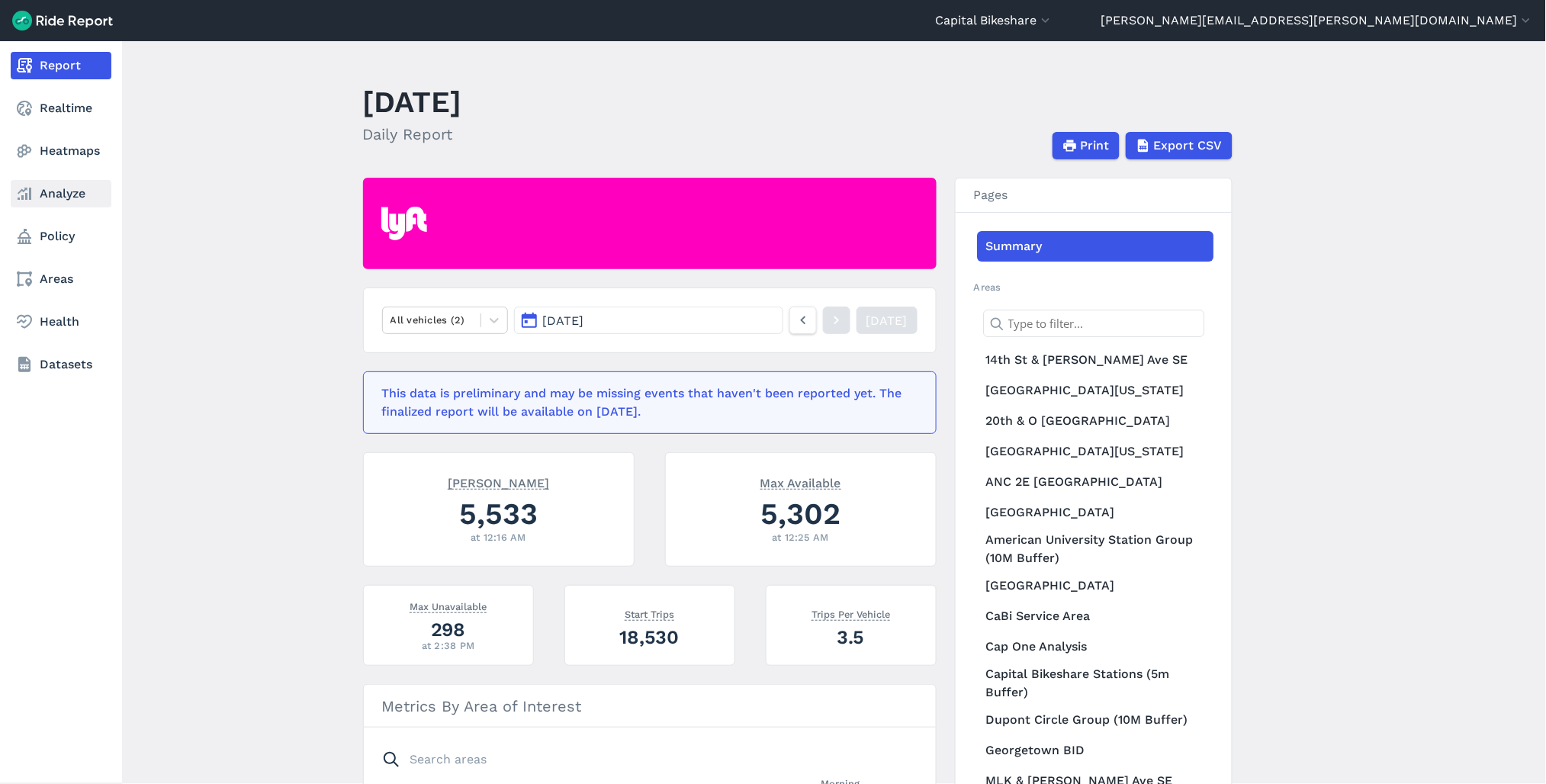
click at [50, 191] on link "Analyze" at bounding box center [61, 194] width 101 height 27
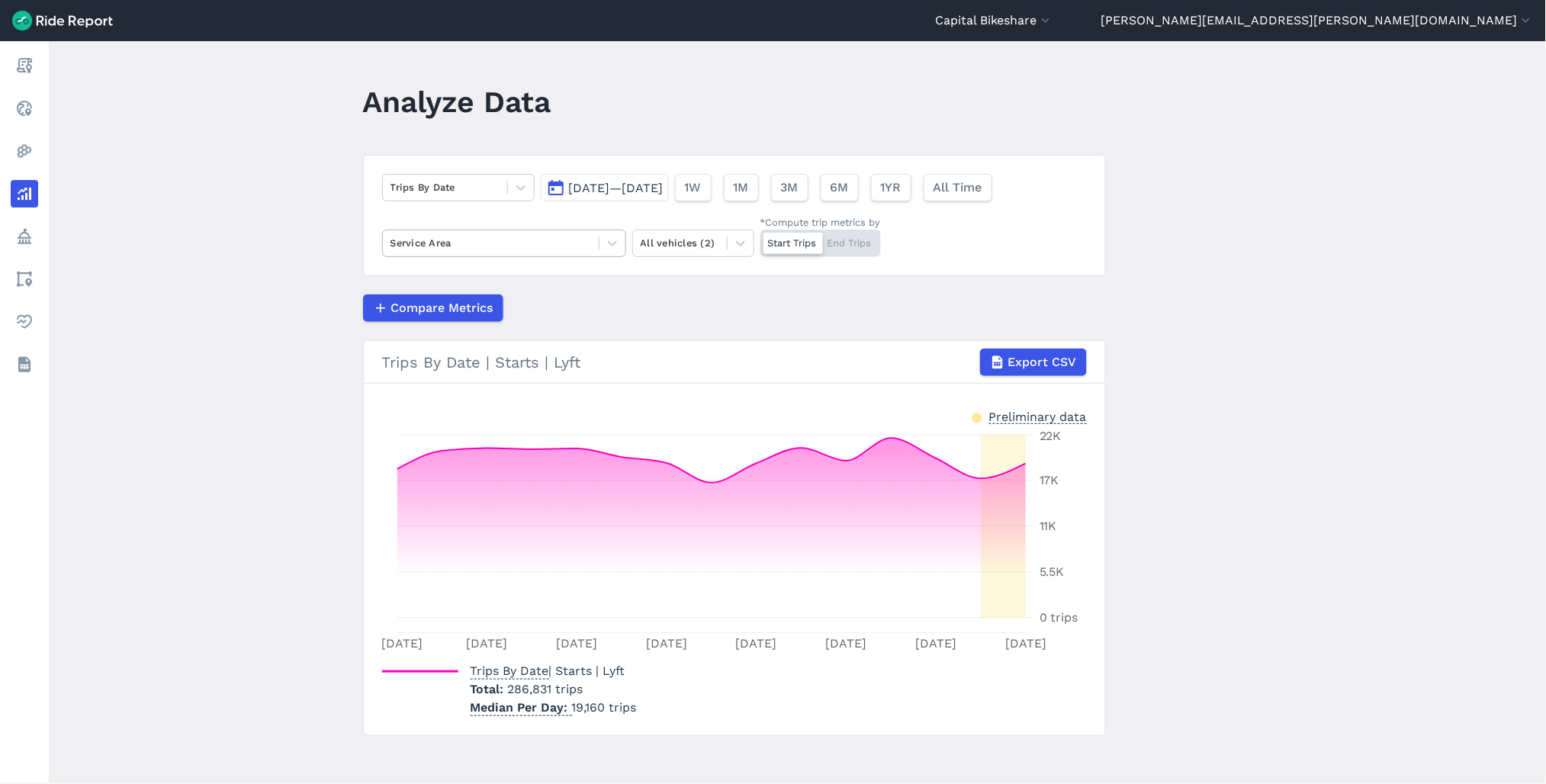
click at [493, 242] on div at bounding box center [490, 243] width 200 height 17
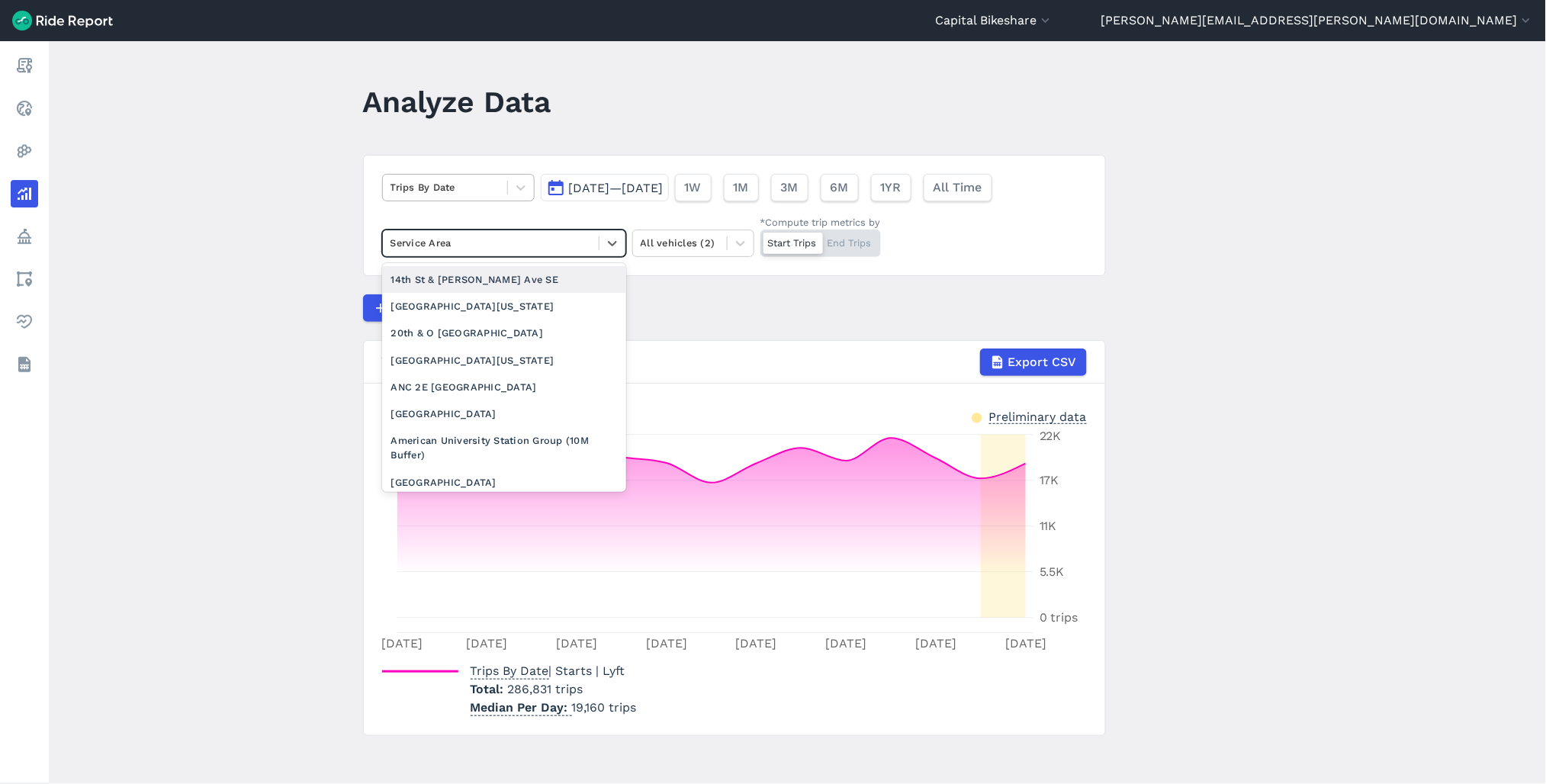
click at [488, 191] on div at bounding box center [444, 187] width 109 height 17
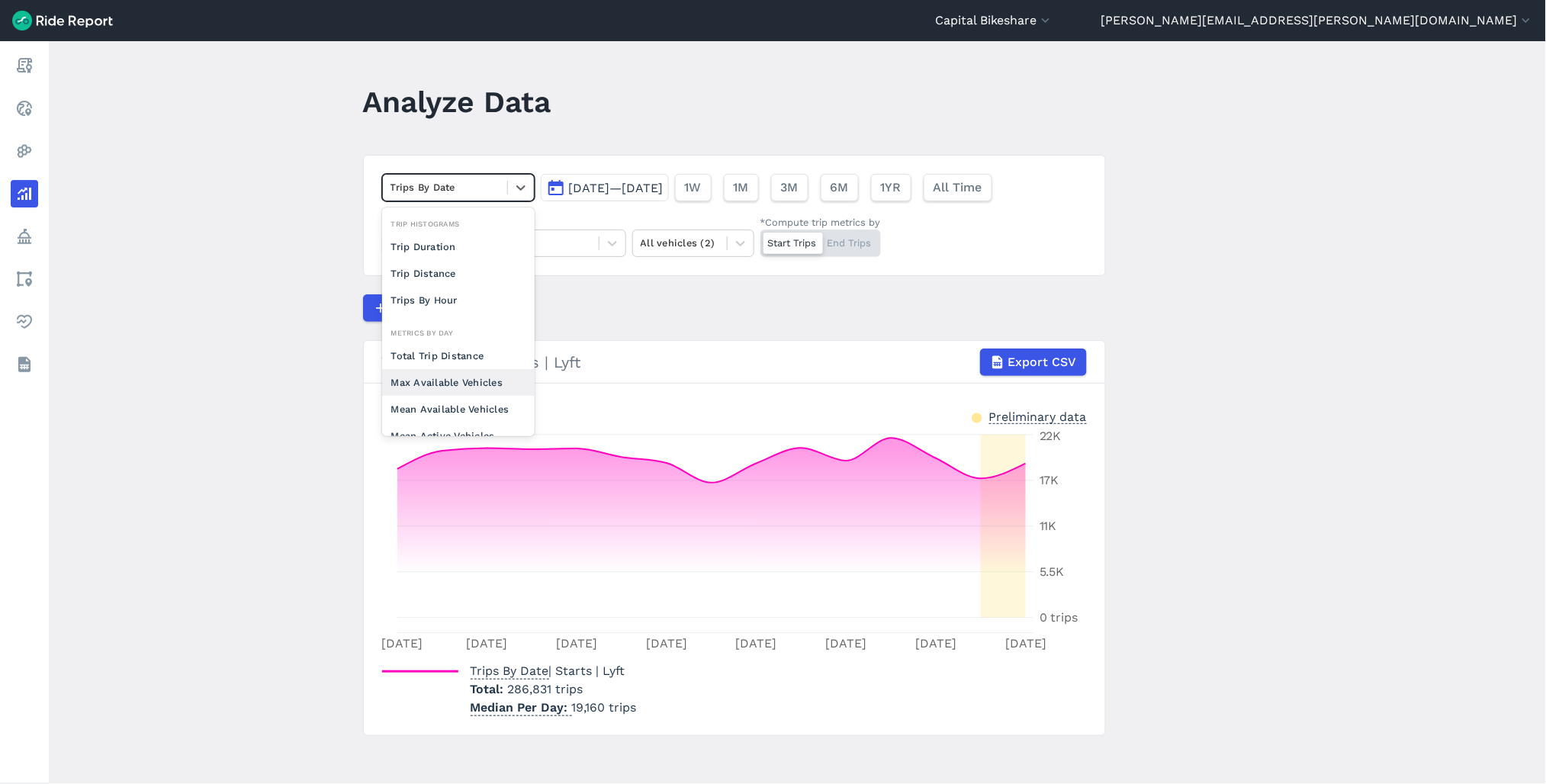
scroll to position [84, 0]
click at [458, 302] on div "Max Available Vehicles" at bounding box center [459, 298] width 153 height 27
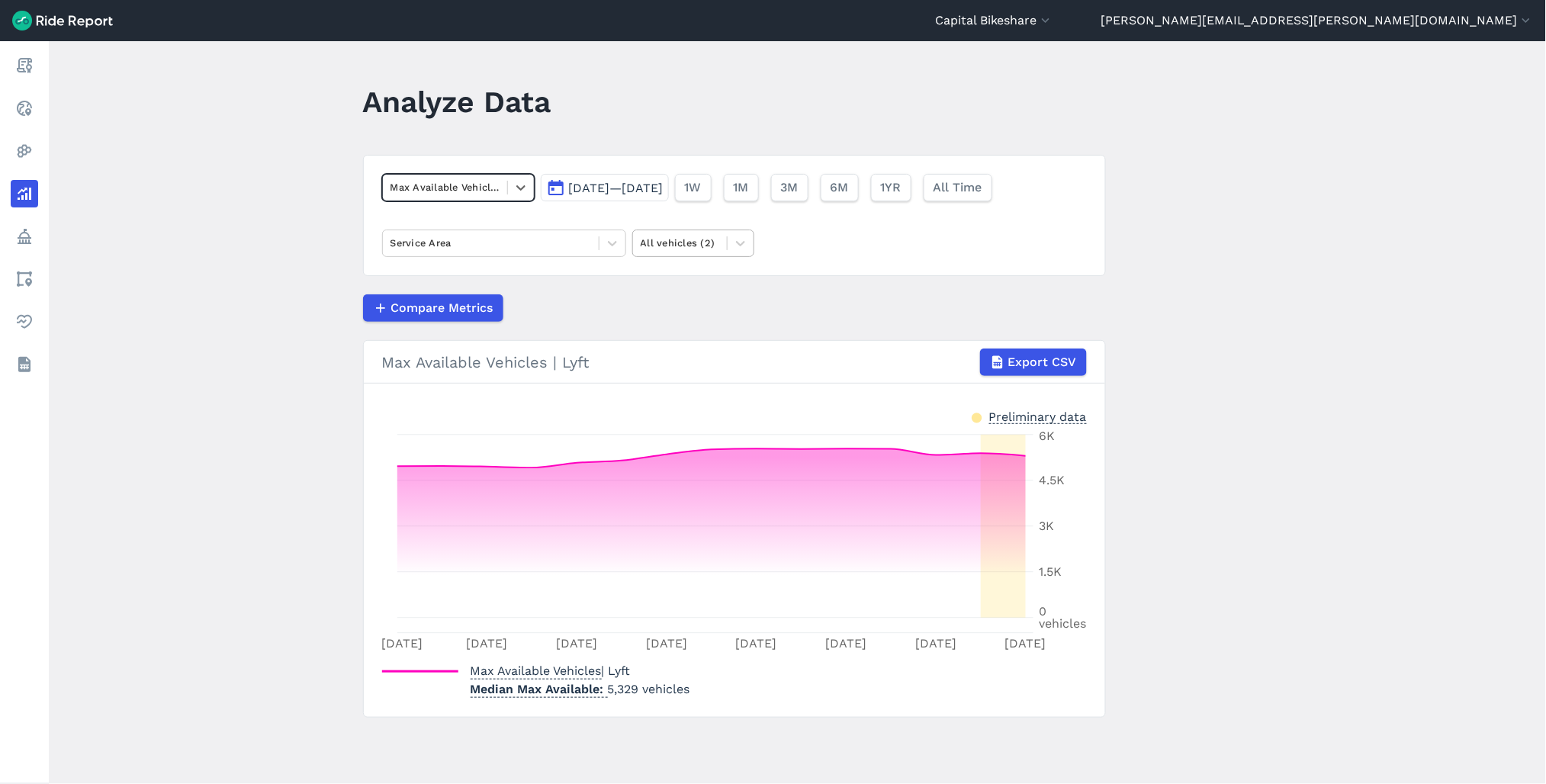
click at [647, 252] on div at bounding box center [680, 243] width 78 height 17
click at [677, 279] on div "Bikes" at bounding box center [693, 280] width 122 height 27
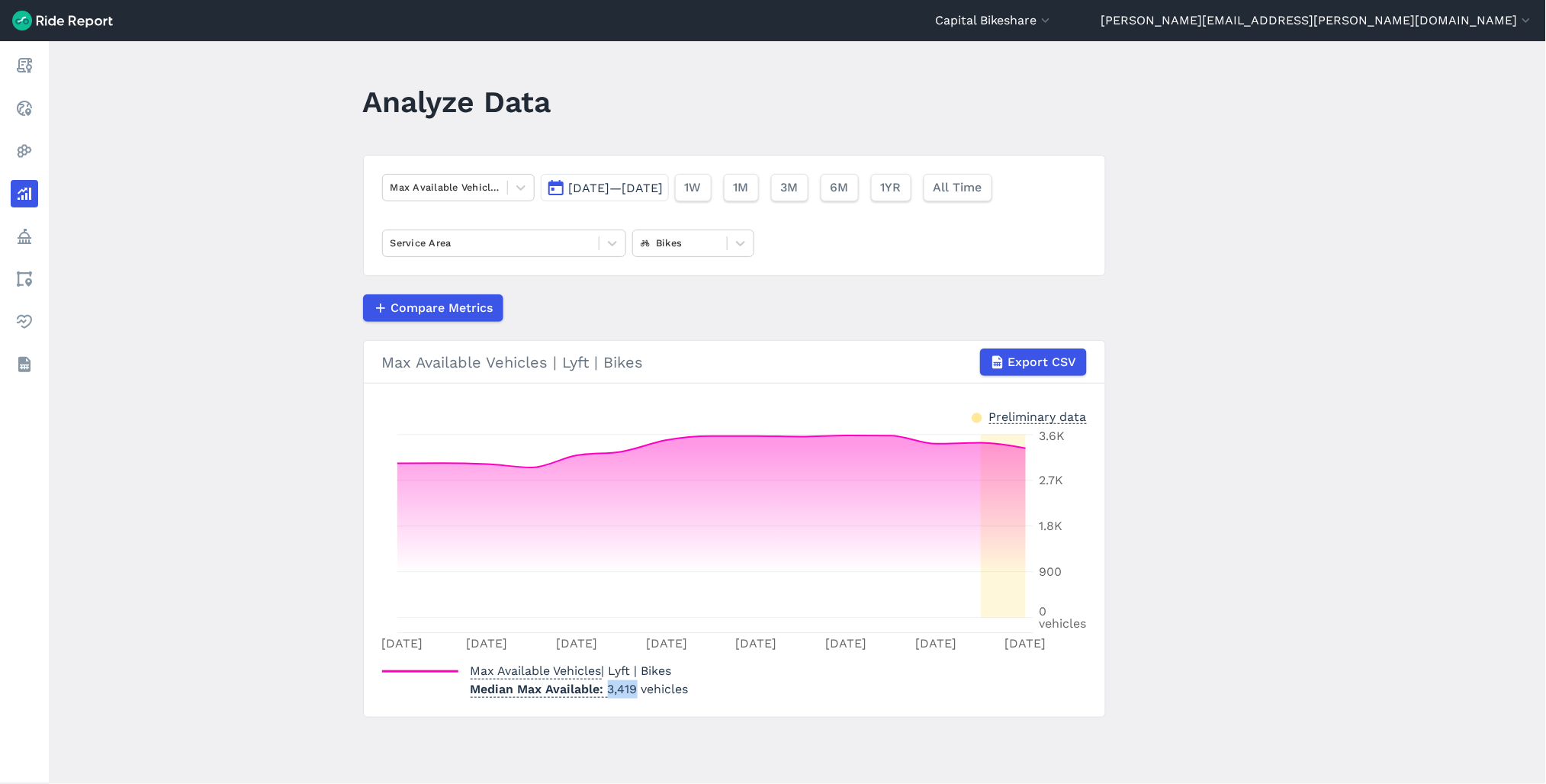
drag, startPoint x: 604, startPoint y: 688, endPoint x: 634, endPoint y: 689, distance: 30.0
click at [634, 689] on p "Median Max Available 3,419 vehicles" at bounding box center [579, 689] width 218 height 18
click at [606, 689] on p "Median Max Available 3,419 vehicles" at bounding box center [579, 689] width 218 height 18
drag, startPoint x: 606, startPoint y: 689, endPoint x: 634, endPoint y: 694, distance: 28.4
click at [634, 694] on p "Median Max Available 3,419 vehicles" at bounding box center [579, 689] width 218 height 18
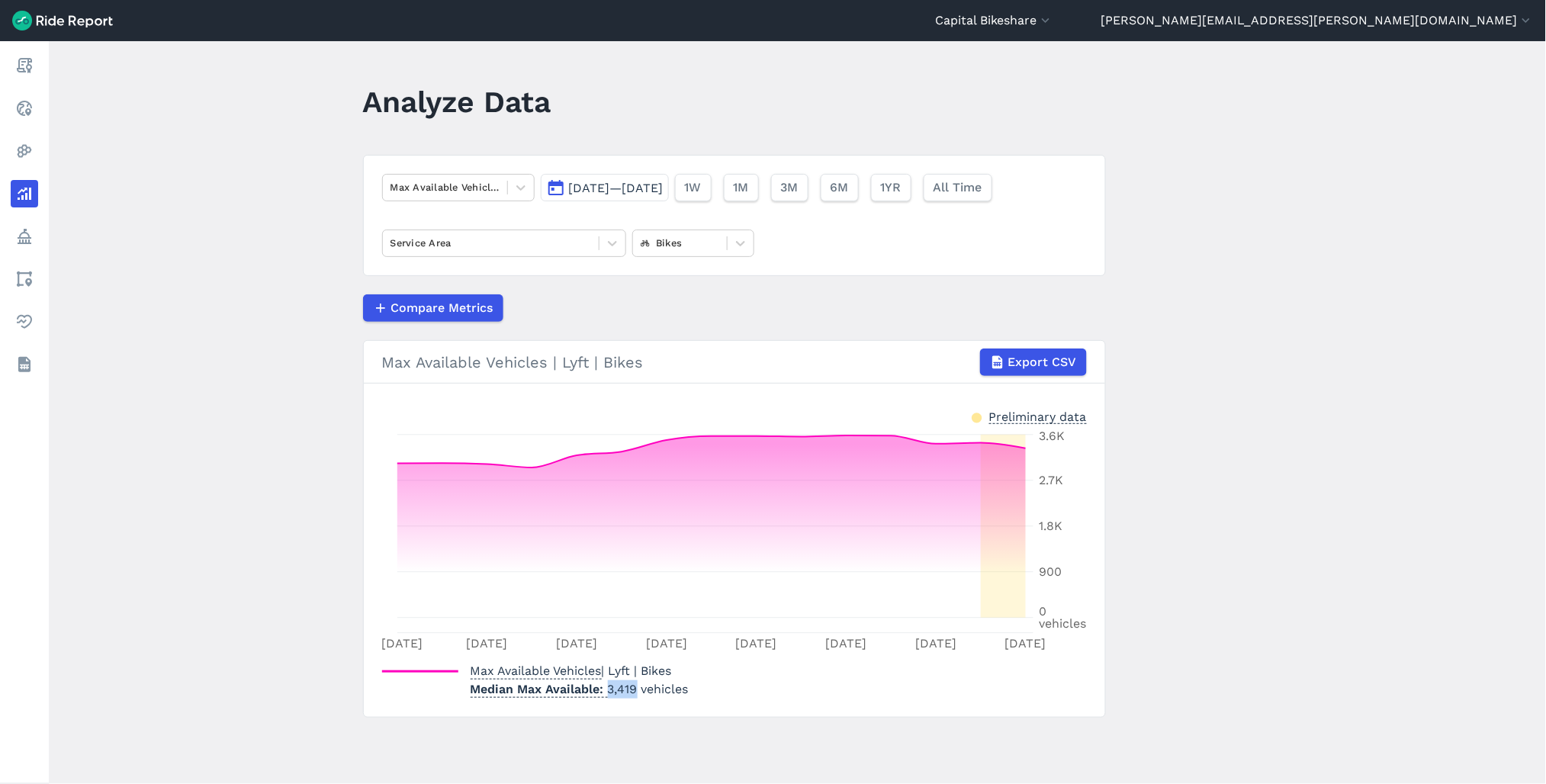
click at [663, 183] on span "[DATE]—[DATE]" at bounding box center [617, 188] width 95 height 15
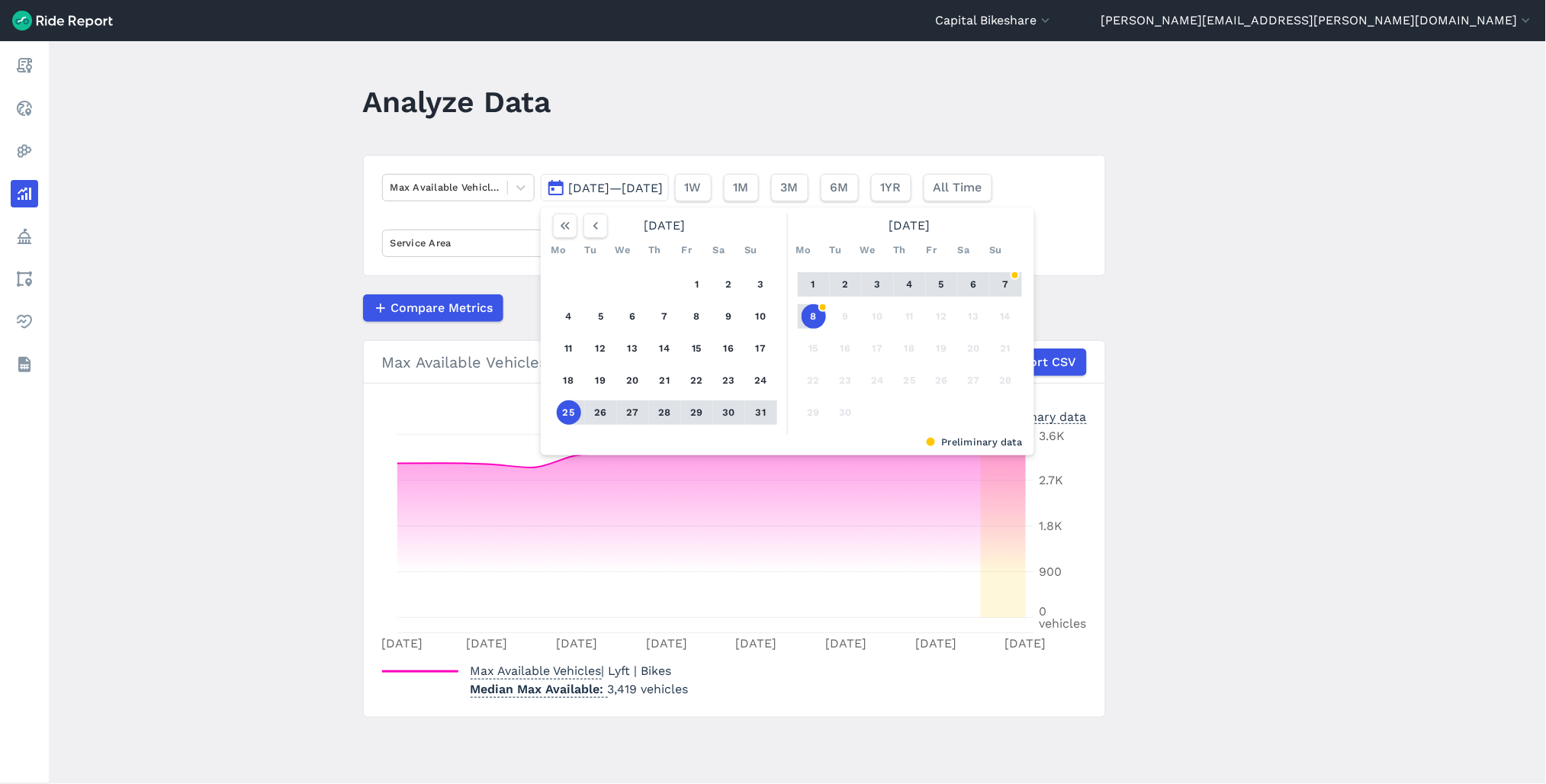
click at [248, 188] on main "Analyze Data Max Available Vehicles Aug 25, 2025—Sep 8, 2025 August 2025 Mo Tu …" at bounding box center [797, 412] width 1497 height 742
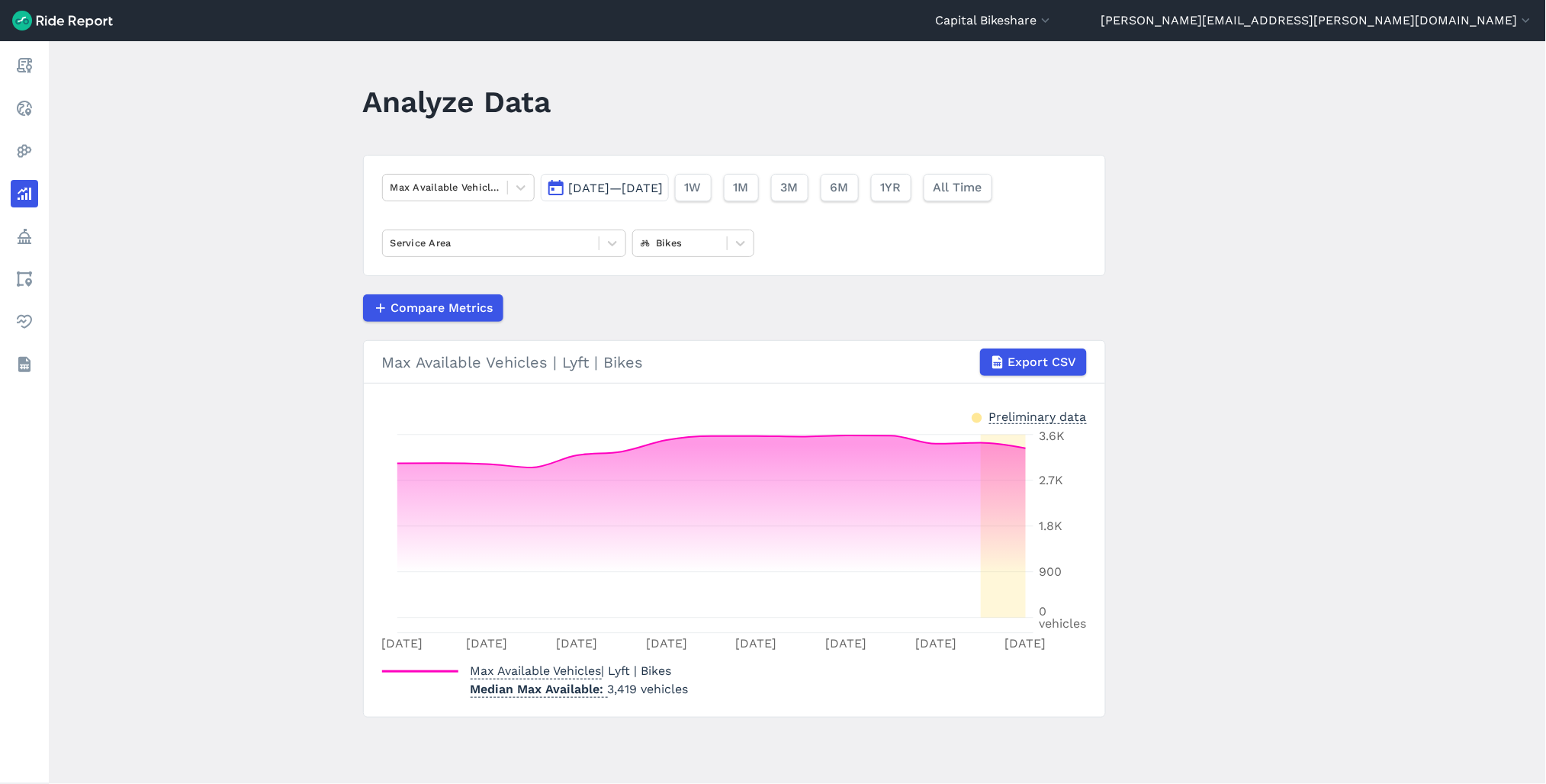
click at [254, 156] on main "Analyze Data Max Available Vehicles Aug 25, 2025—Sep 8, 2025 1W 1M 3M 6M 1YR Al…" at bounding box center [797, 412] width 1497 height 742
drag, startPoint x: 606, startPoint y: 684, endPoint x: 715, endPoint y: 695, distance: 109.6
click at [715, 695] on div "Max Available Vehicles | Lyft | Bikes Median Max Available 3,419 vehicles" at bounding box center [735, 677] width 705 height 43
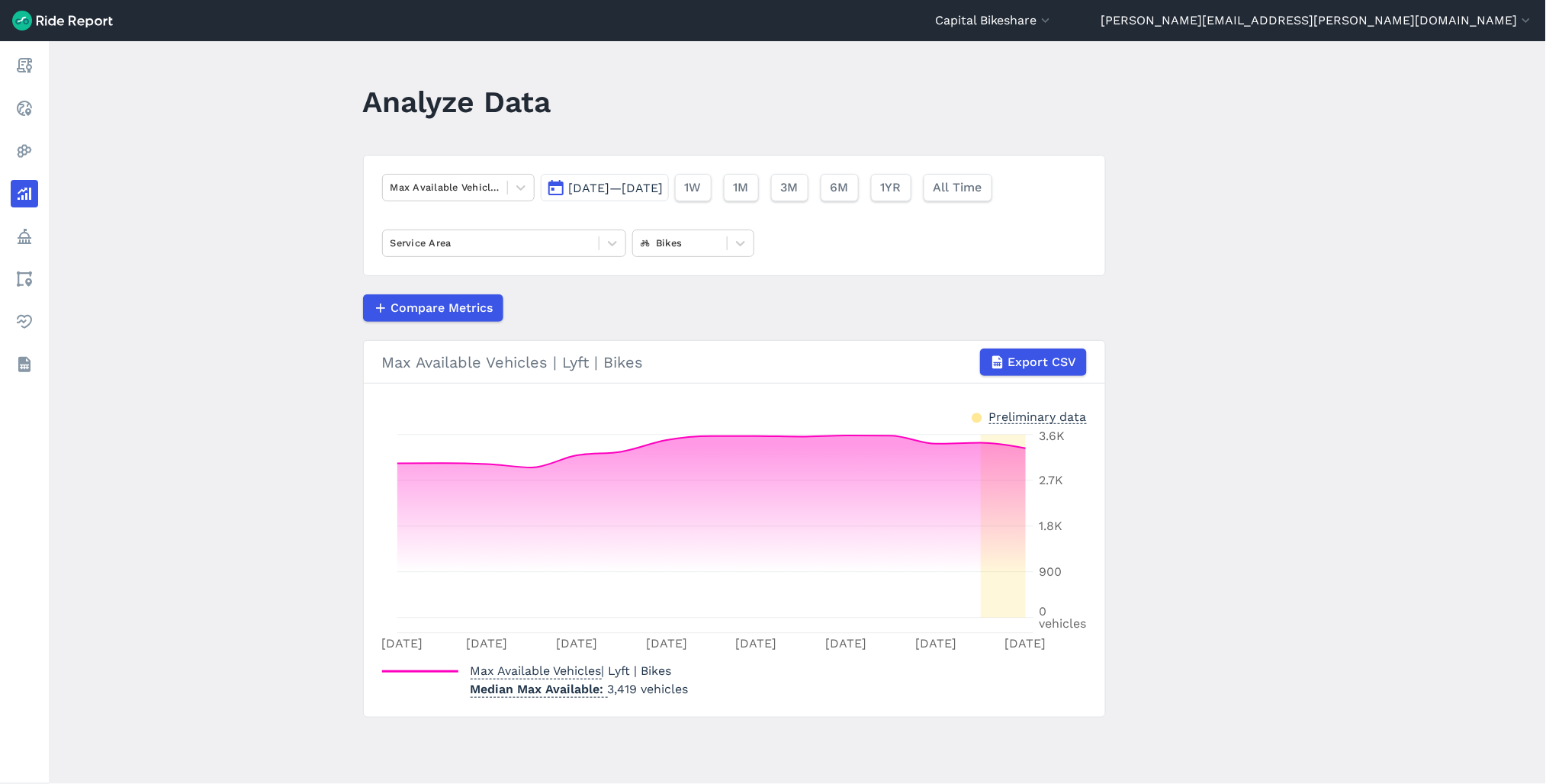
click at [241, 220] on main "Analyze Data Max Available Vehicles Aug 25, 2025—Sep 8, 2025 1W 1M 3M 6M 1YR Al…" at bounding box center [797, 412] width 1497 height 742
drag, startPoint x: 376, startPoint y: 358, endPoint x: 745, endPoint y: 376, distance: 369.4
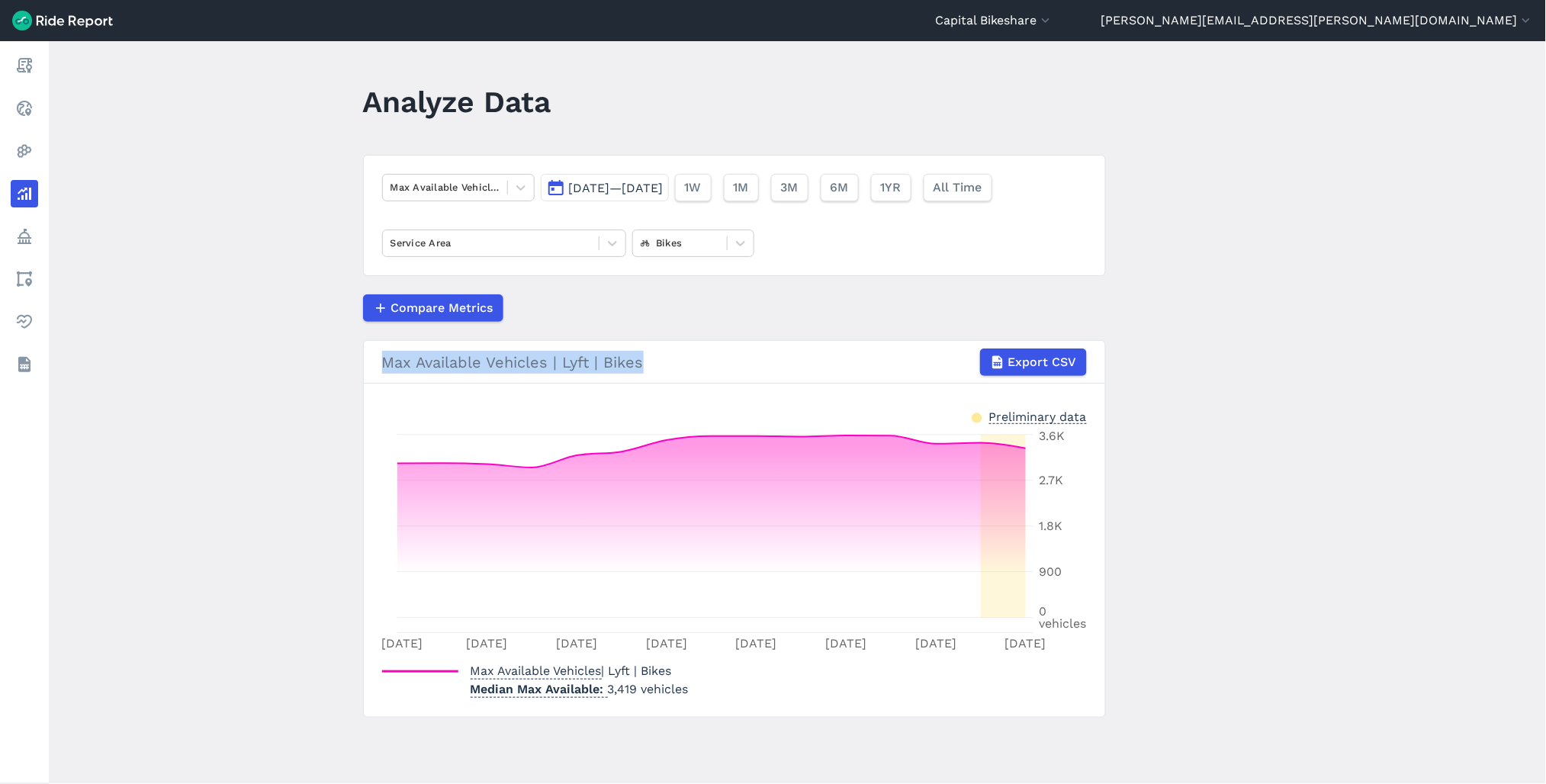
click at [745, 376] on h3 "Max Available Vehicles | Lyft | Bikes Export CSV" at bounding box center [735, 362] width 742 height 43
drag, startPoint x: 745, startPoint y: 376, endPoint x: 677, endPoint y: 367, distance: 68.6
click at [677, 367] on div "Max Available Vehicles | Lyft | Bikes Export CSV" at bounding box center [735, 362] width 705 height 27
